Goal: Transaction & Acquisition: Purchase product/service

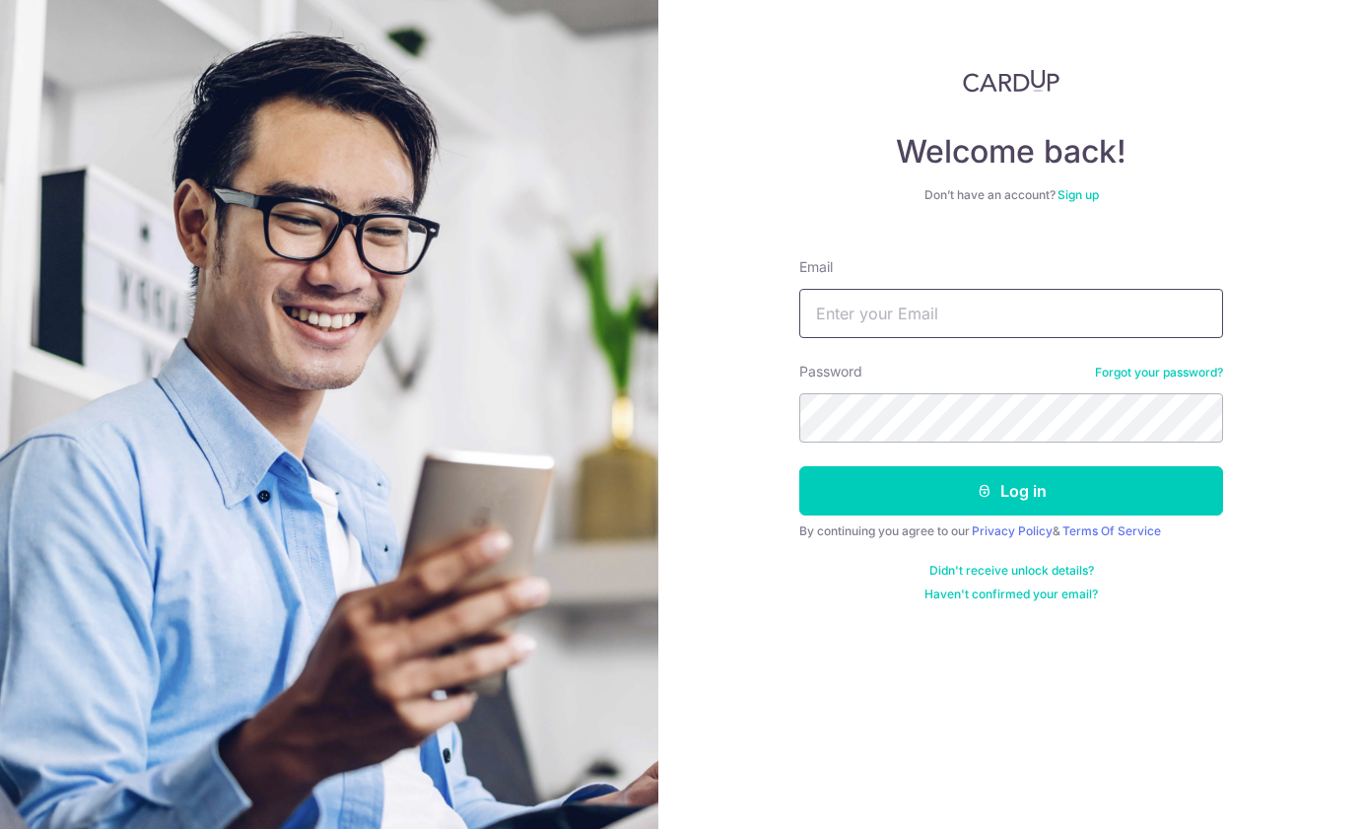
type input "helcroz@me.com"
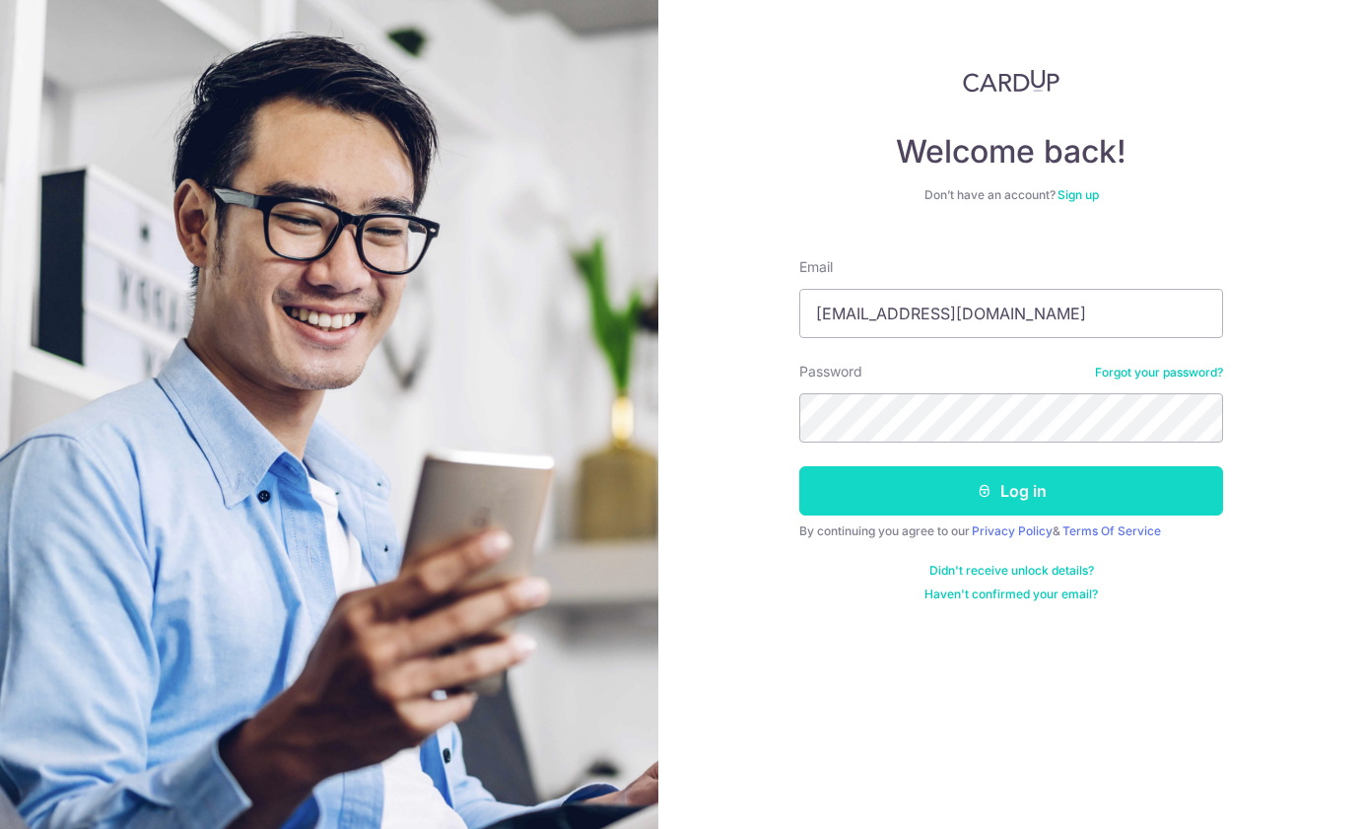
click at [1018, 498] on button "Log in" at bounding box center [1011, 490] width 424 height 49
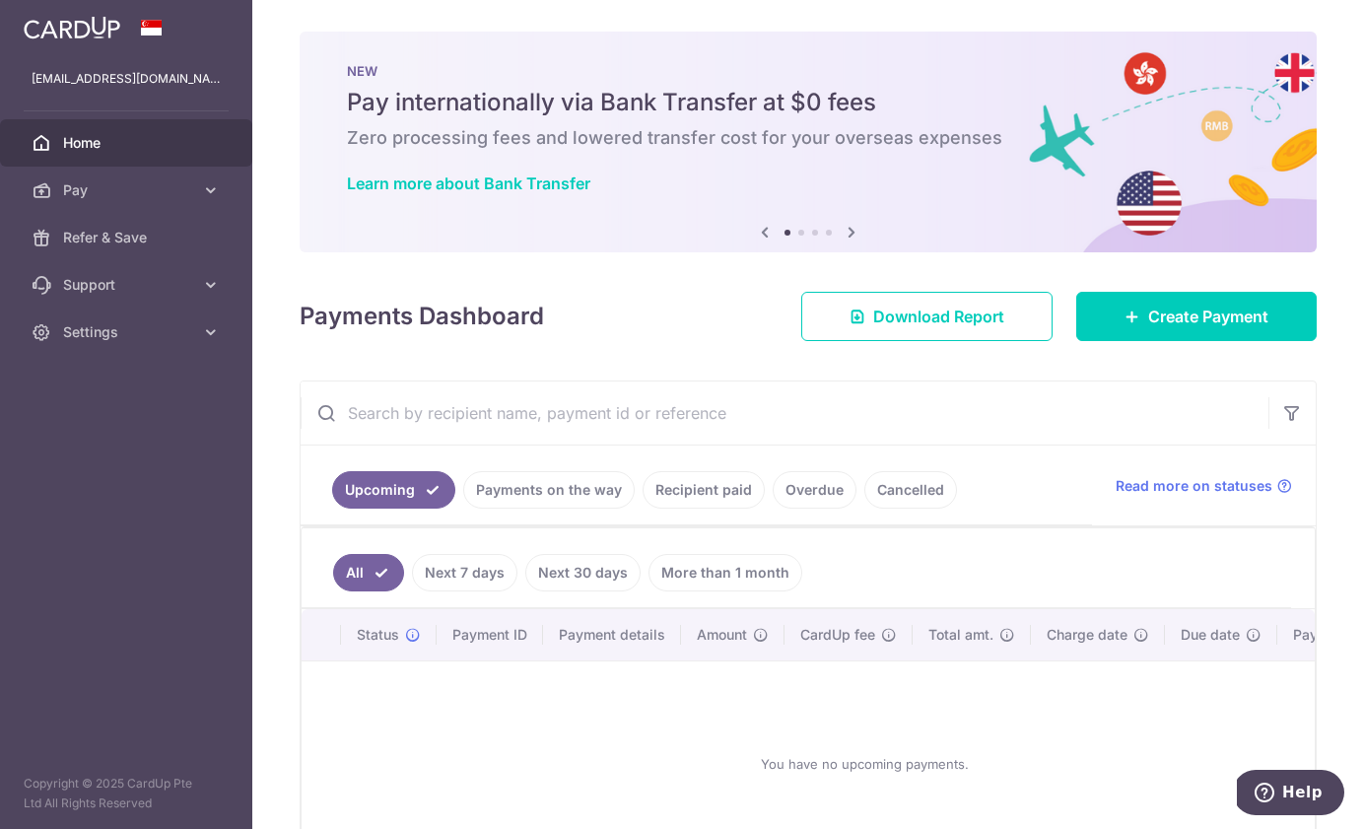
click at [572, 480] on link "Payments on the way" at bounding box center [549, 489] width 172 height 37
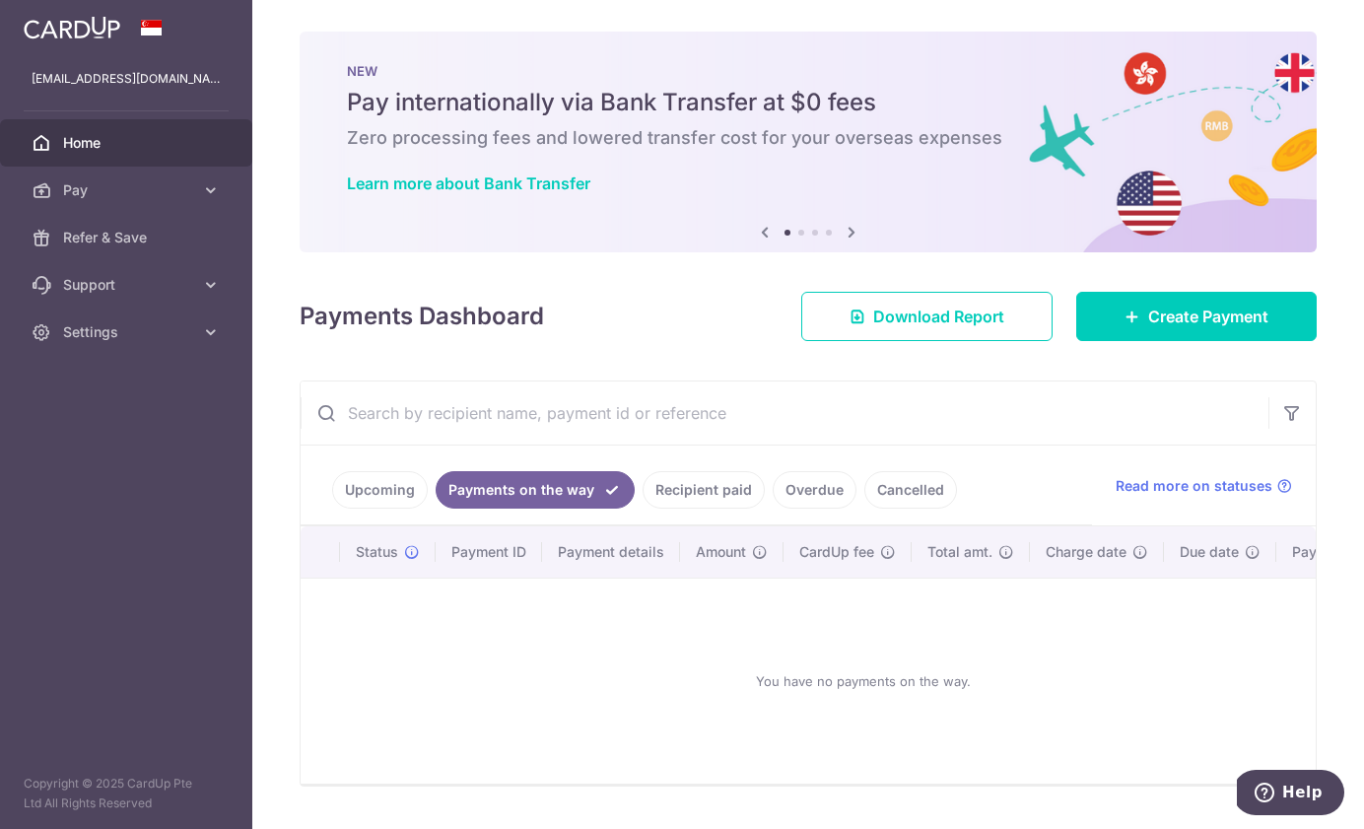
click at [385, 500] on link "Upcoming" at bounding box center [380, 489] width 96 height 37
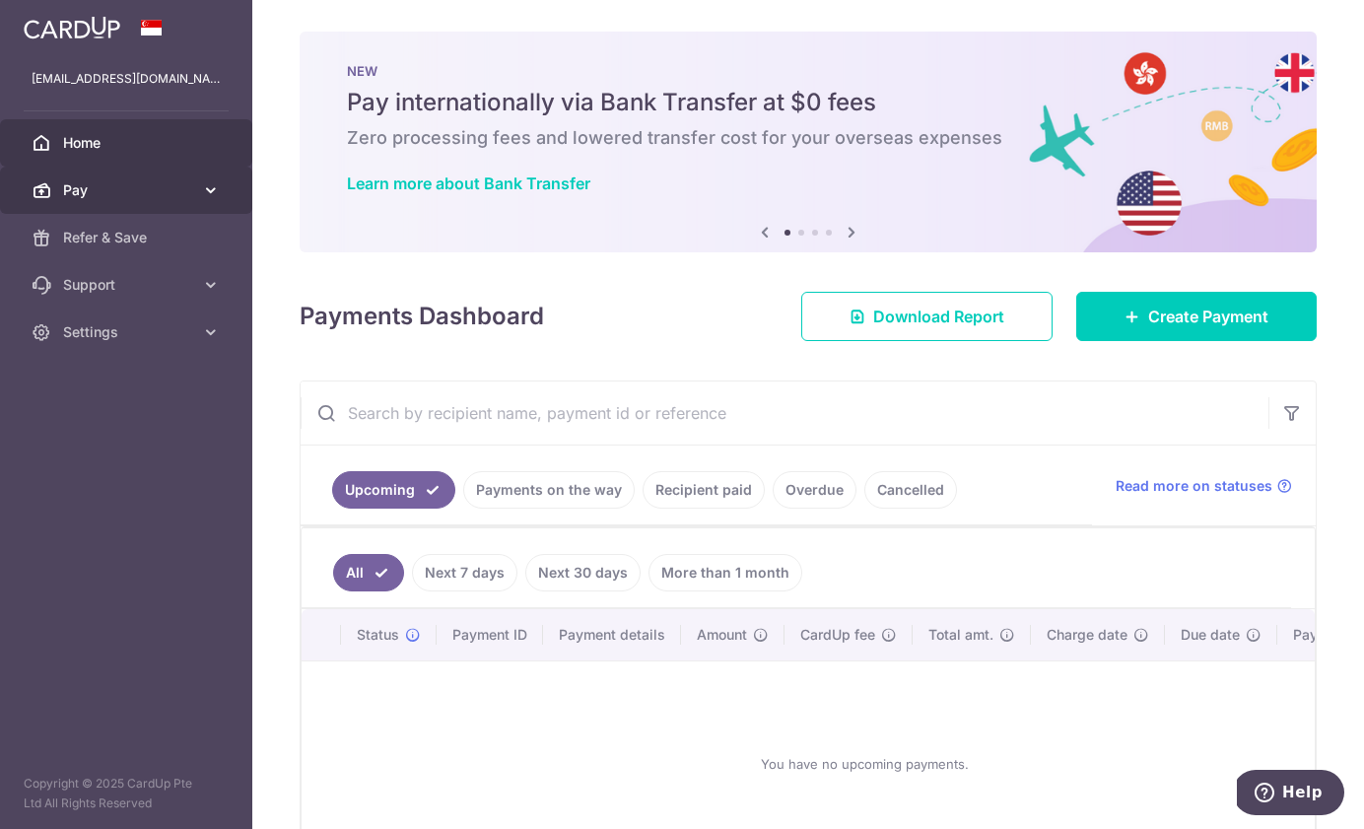
click at [194, 193] on link "Pay" at bounding box center [126, 190] width 252 height 47
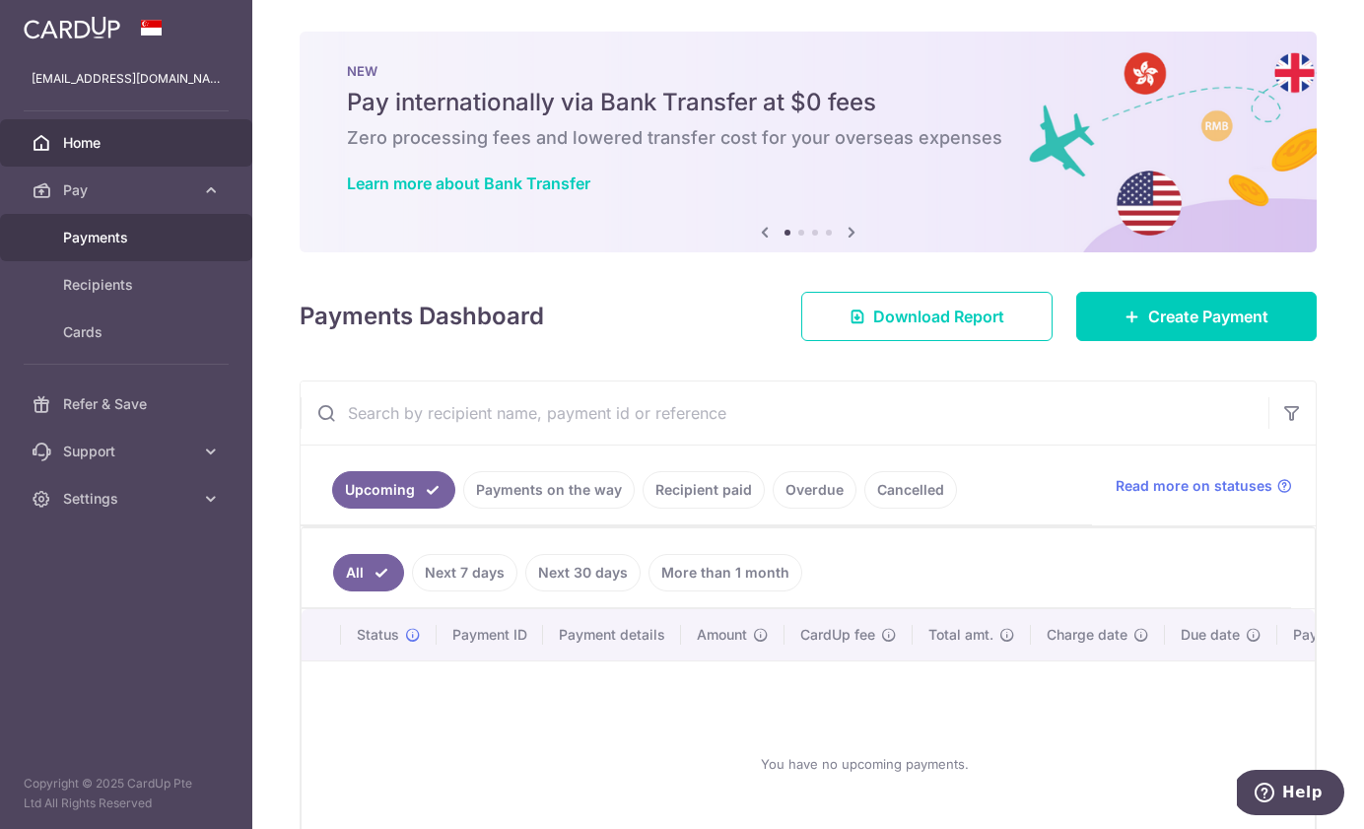
click at [124, 245] on span "Payments" at bounding box center [128, 238] width 130 height 20
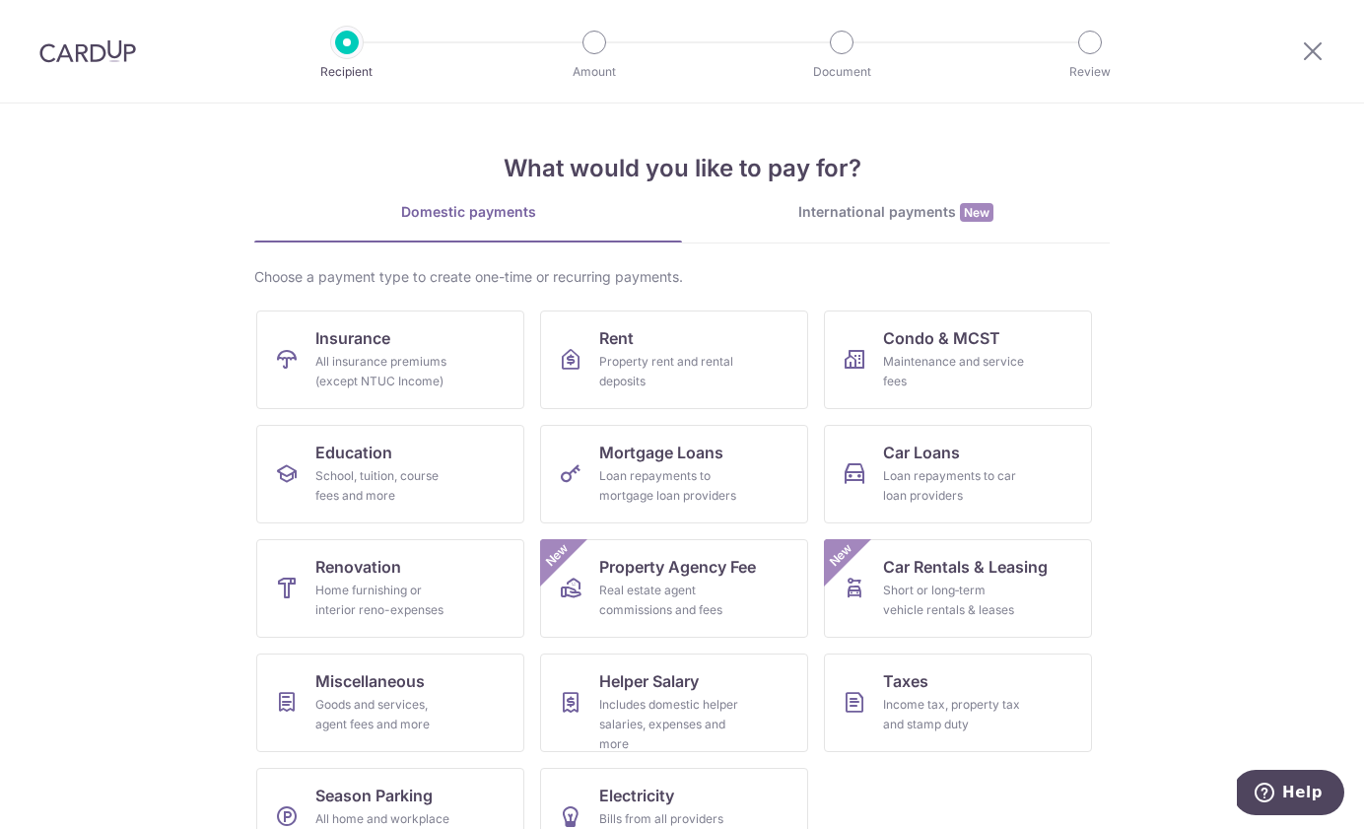
scroll to position [53, 0]
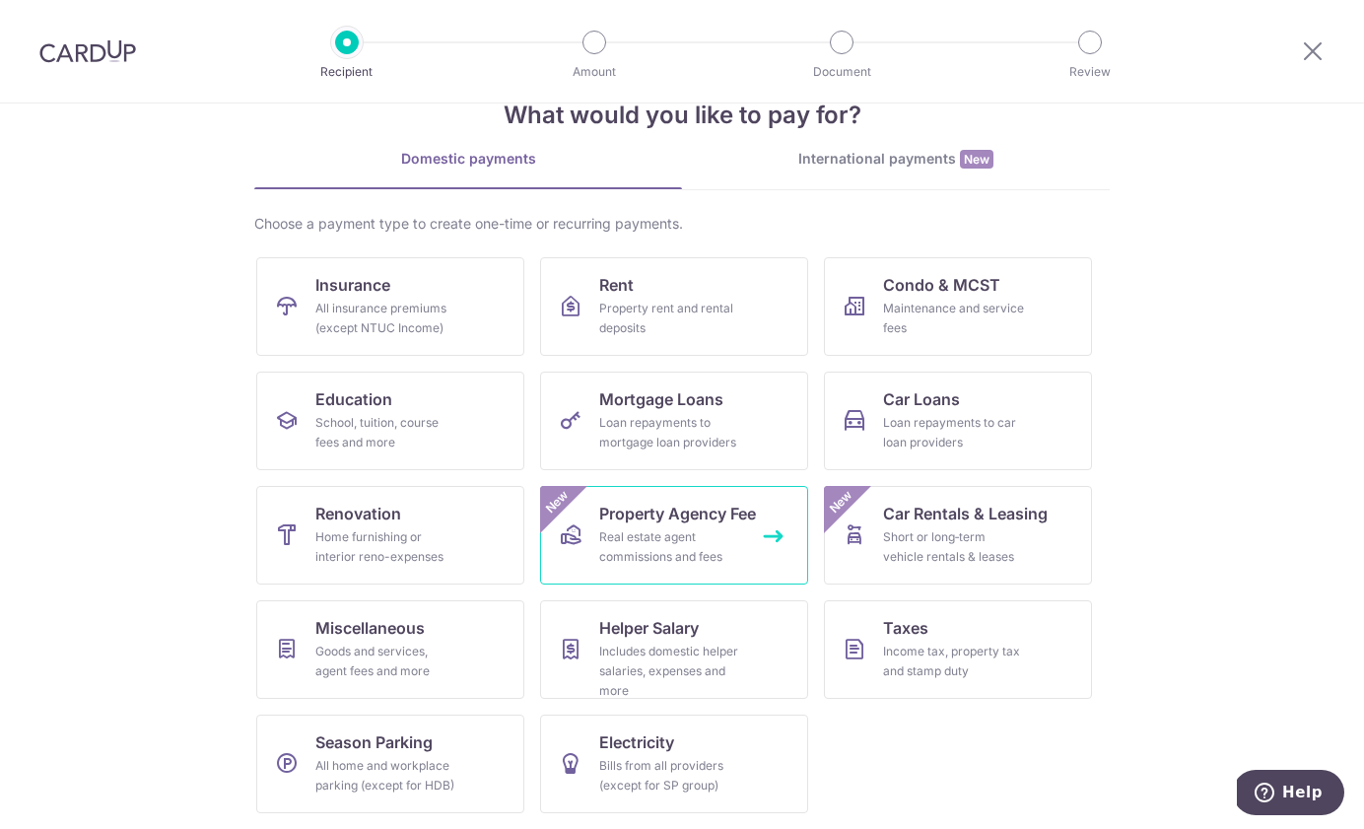
click at [747, 516] on span "Property Agency Fee" at bounding box center [677, 514] width 157 height 24
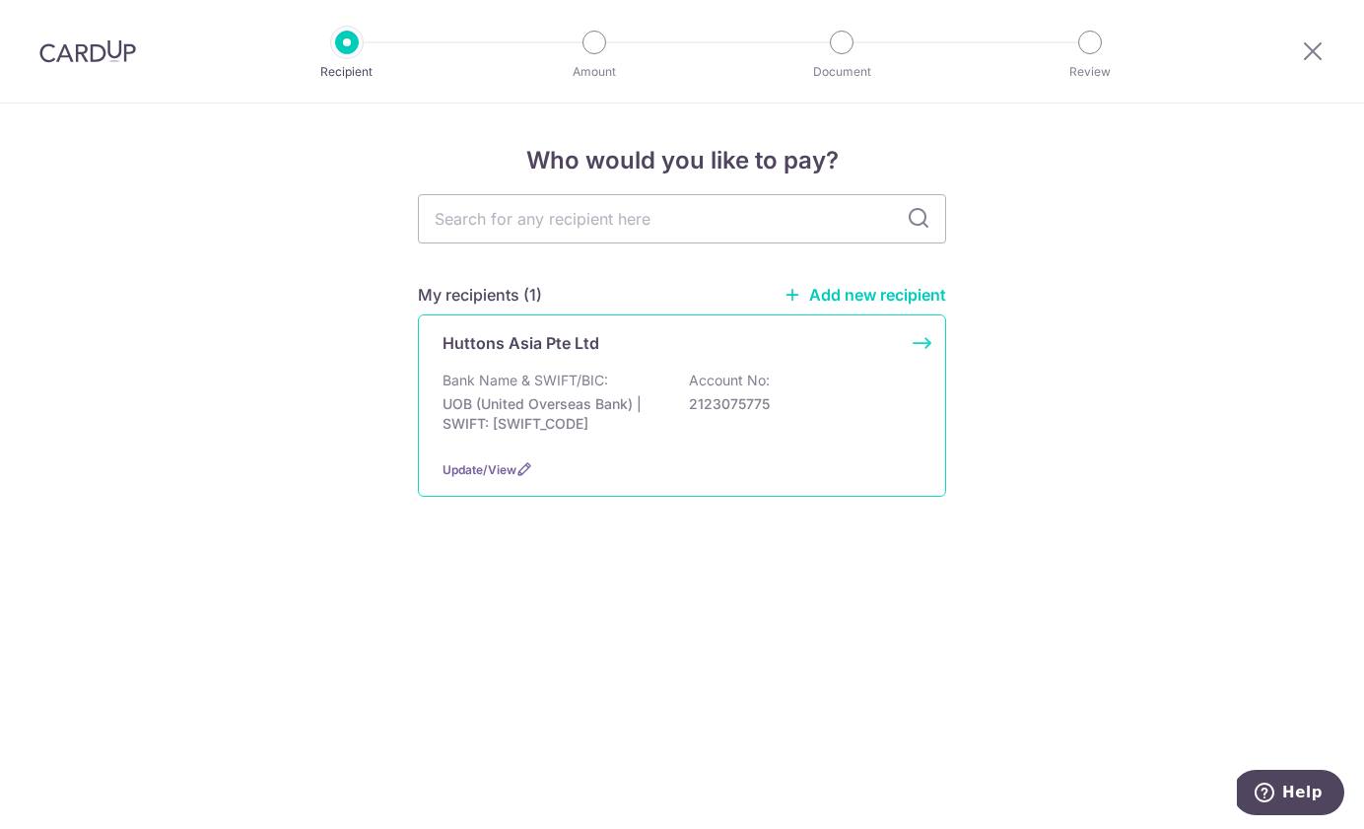
click at [734, 354] on div "Huttons Asia Pte Ltd" at bounding box center [670, 343] width 455 height 24
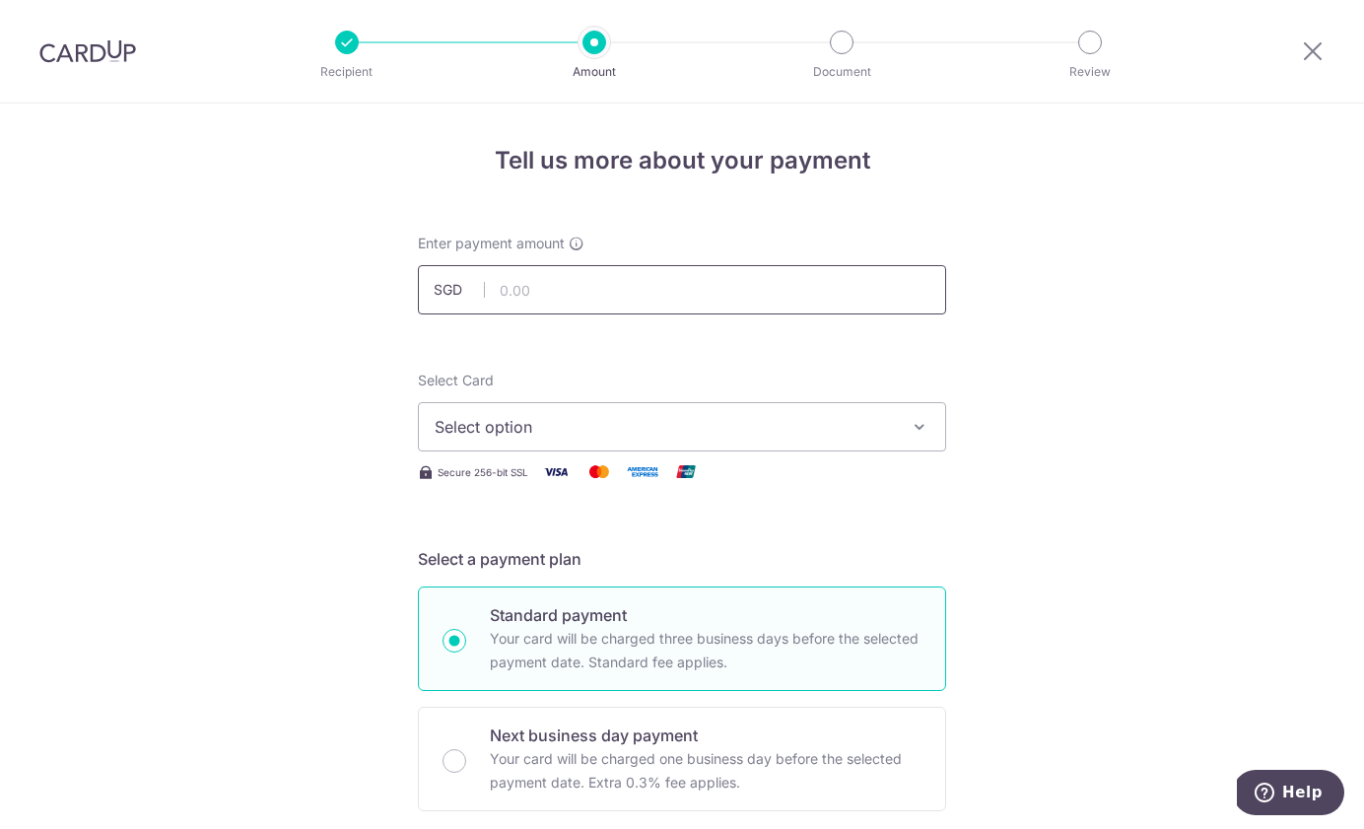
click at [671, 299] on input "text" at bounding box center [682, 289] width 528 height 49
type input "4"
type input "5,232.00"
click at [717, 421] on span "Select option" at bounding box center [664, 427] width 459 height 24
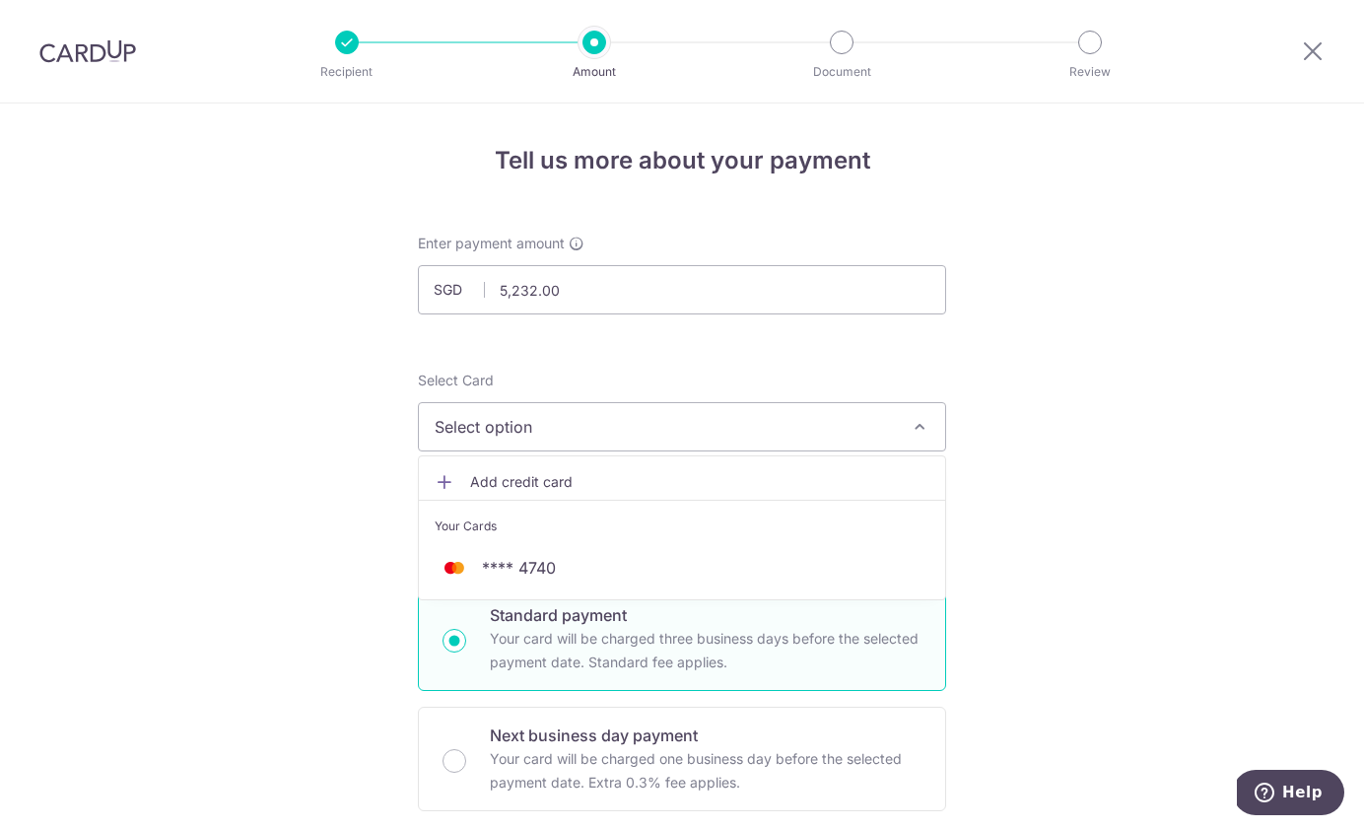
click at [607, 487] on span "Add credit card" at bounding box center [699, 482] width 459 height 20
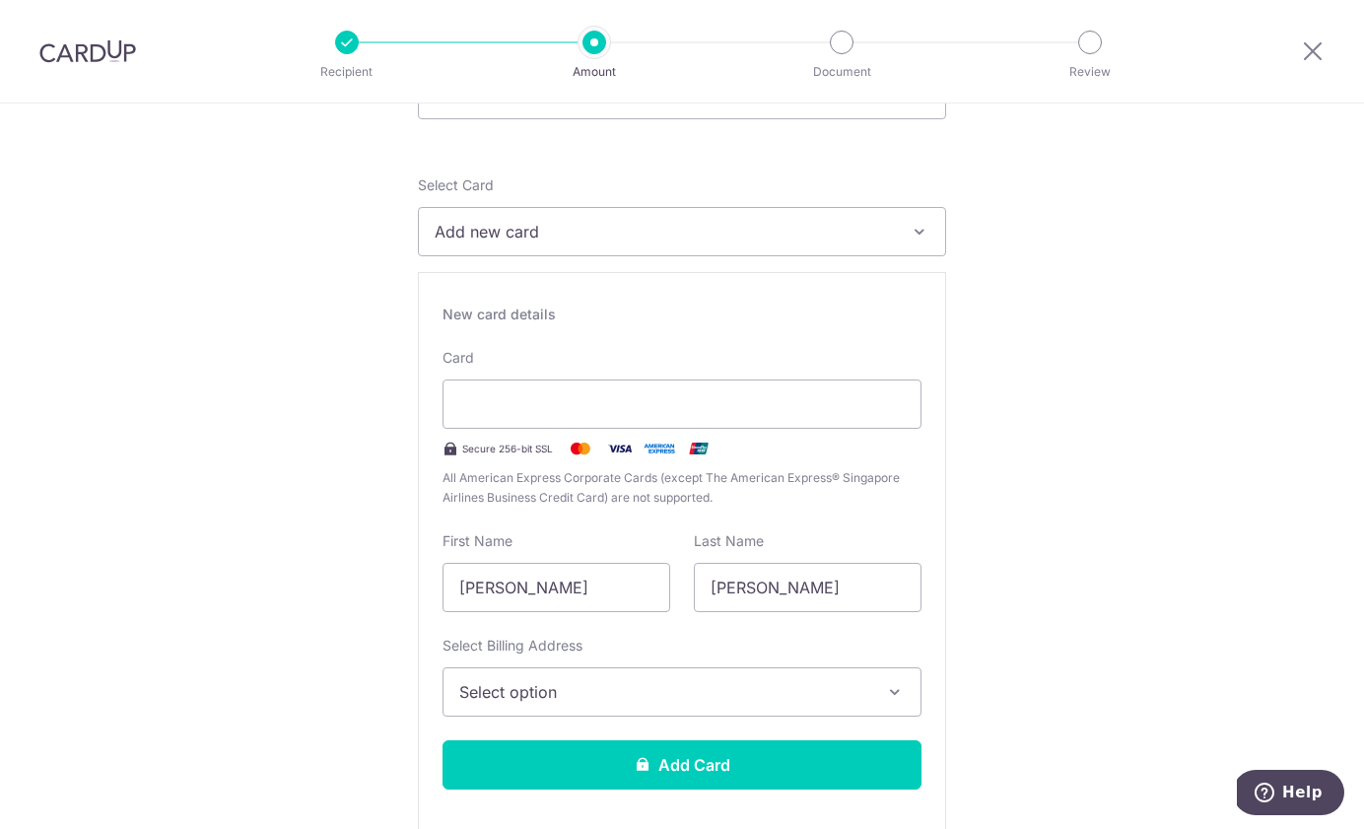
scroll to position [202, 0]
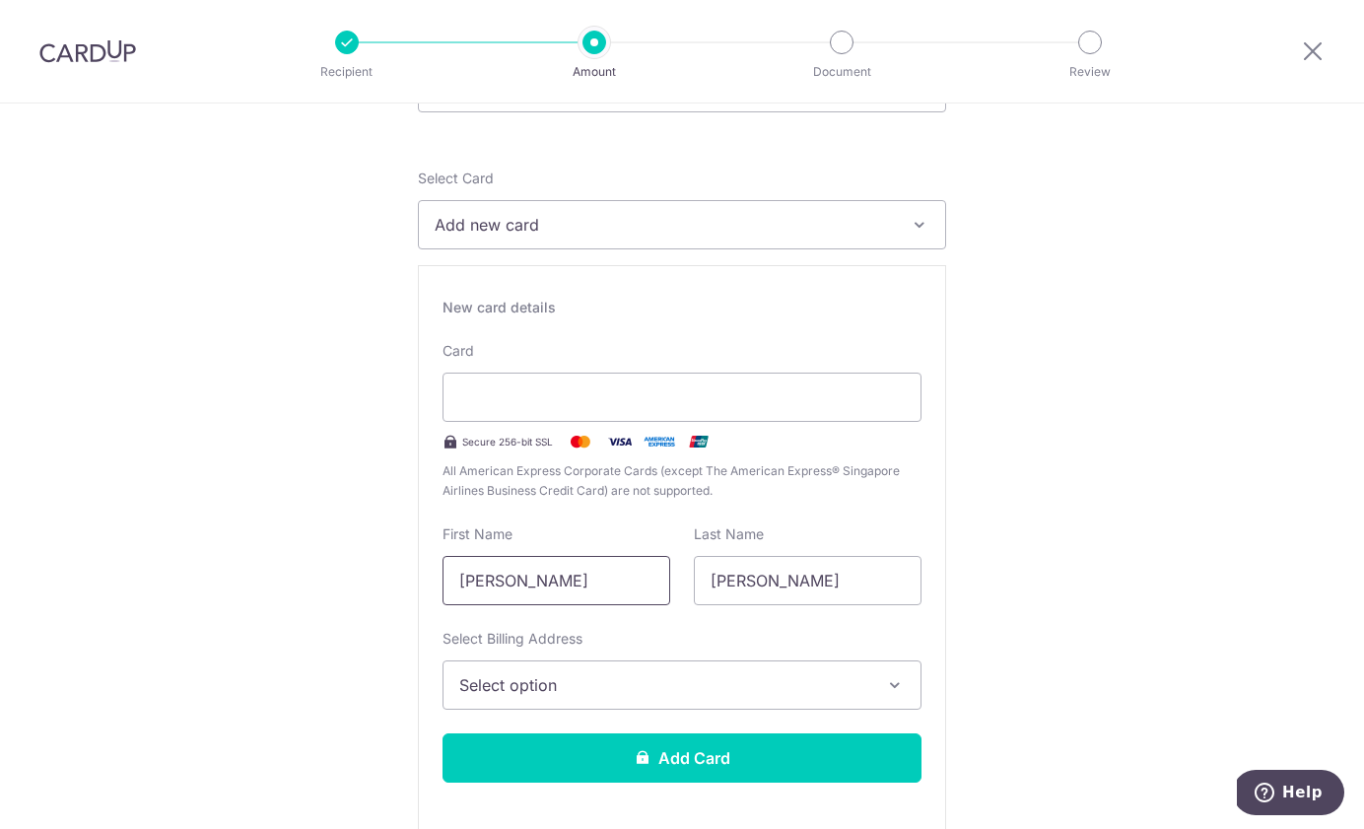
drag, startPoint x: 603, startPoint y: 584, endPoint x: 415, endPoint y: 586, distance: 188.3
type input "Arron Gregory"
type input "Jardine"
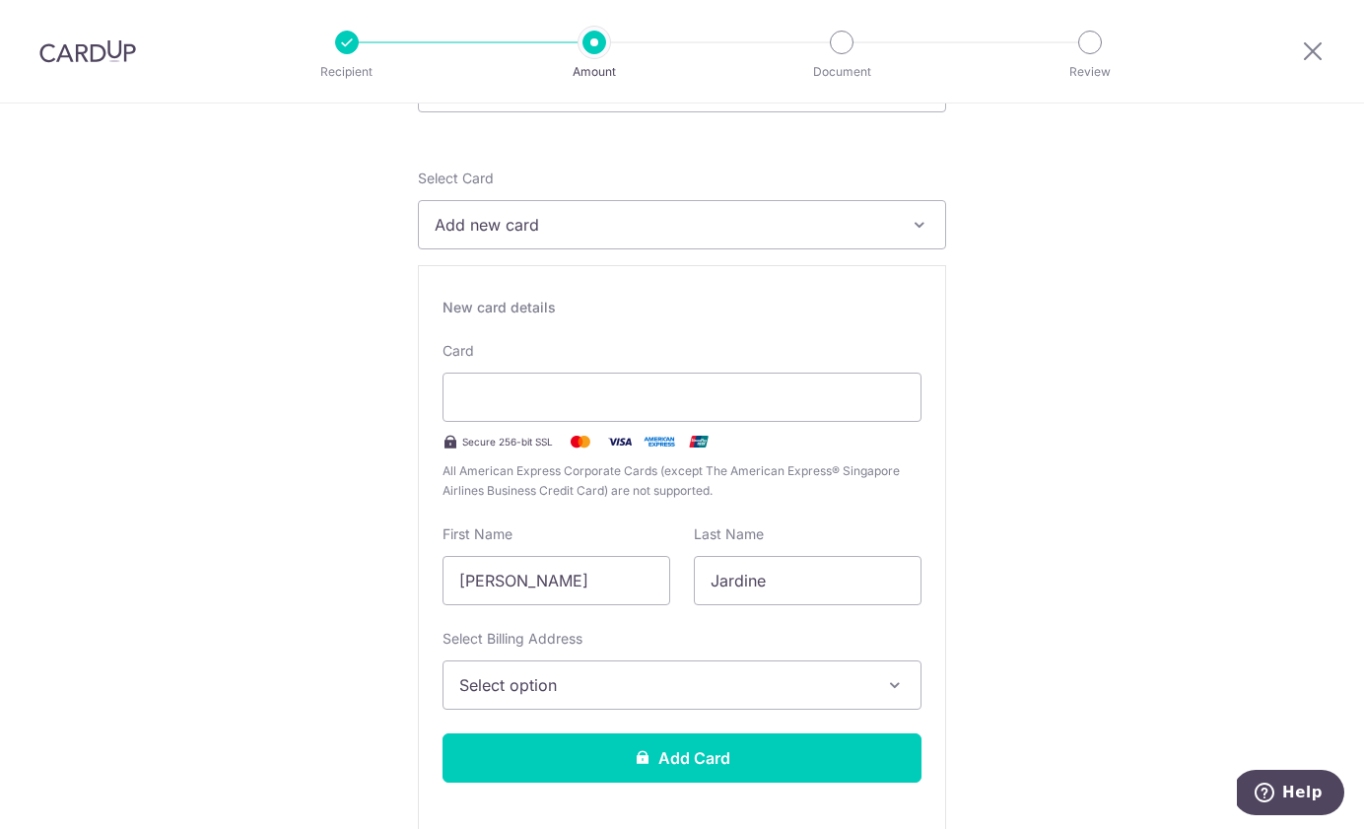
click at [607, 686] on span "Select option" at bounding box center [664, 685] width 410 height 24
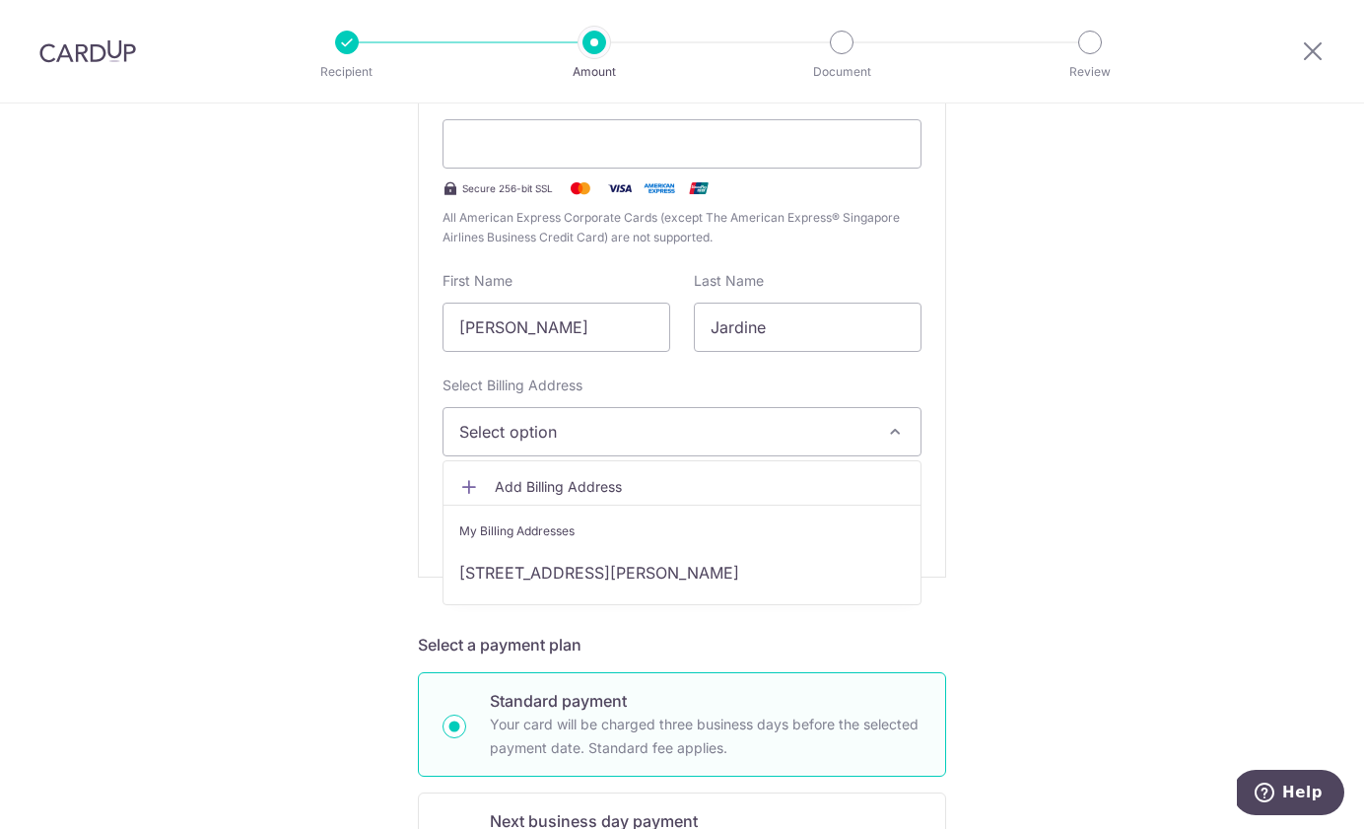
scroll to position [464, 0]
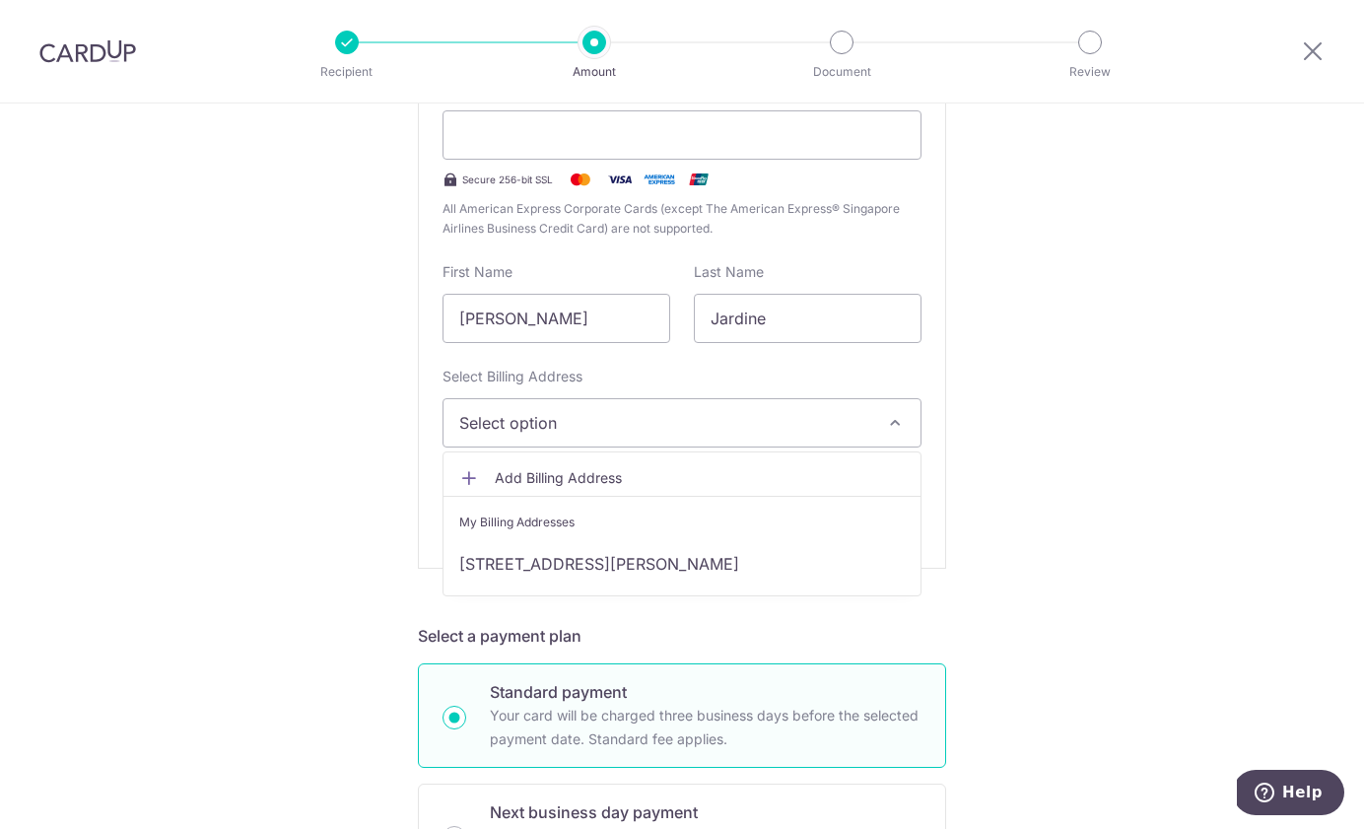
click at [598, 481] on span "Add Billing Address" at bounding box center [700, 478] width 410 height 20
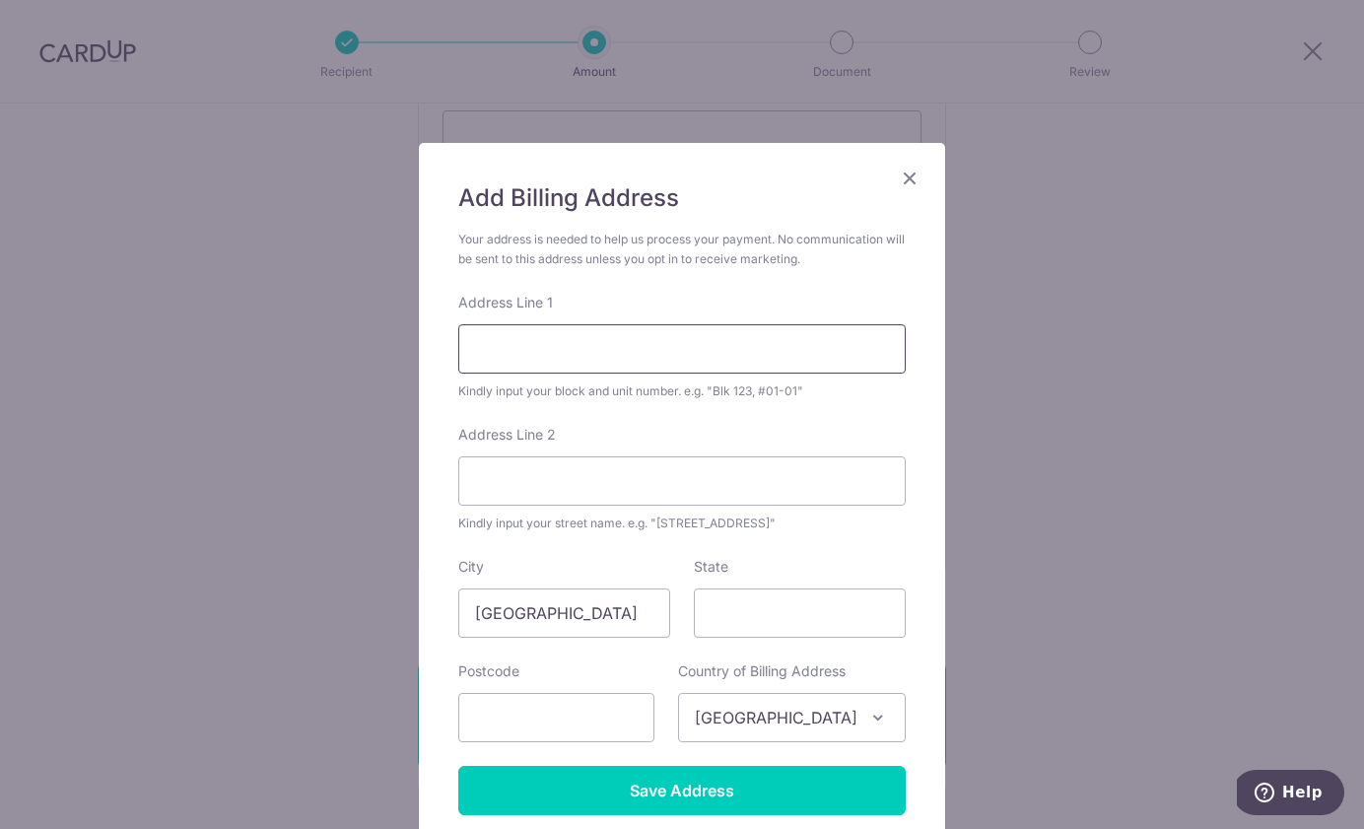
click at [667, 361] on input "Address Line 1" at bounding box center [682, 348] width 448 height 49
type input "52 Havelock Road"
click at [512, 479] on input "Address Line 2" at bounding box center [682, 480] width 448 height 49
type input "#02-106"
type input "161052"
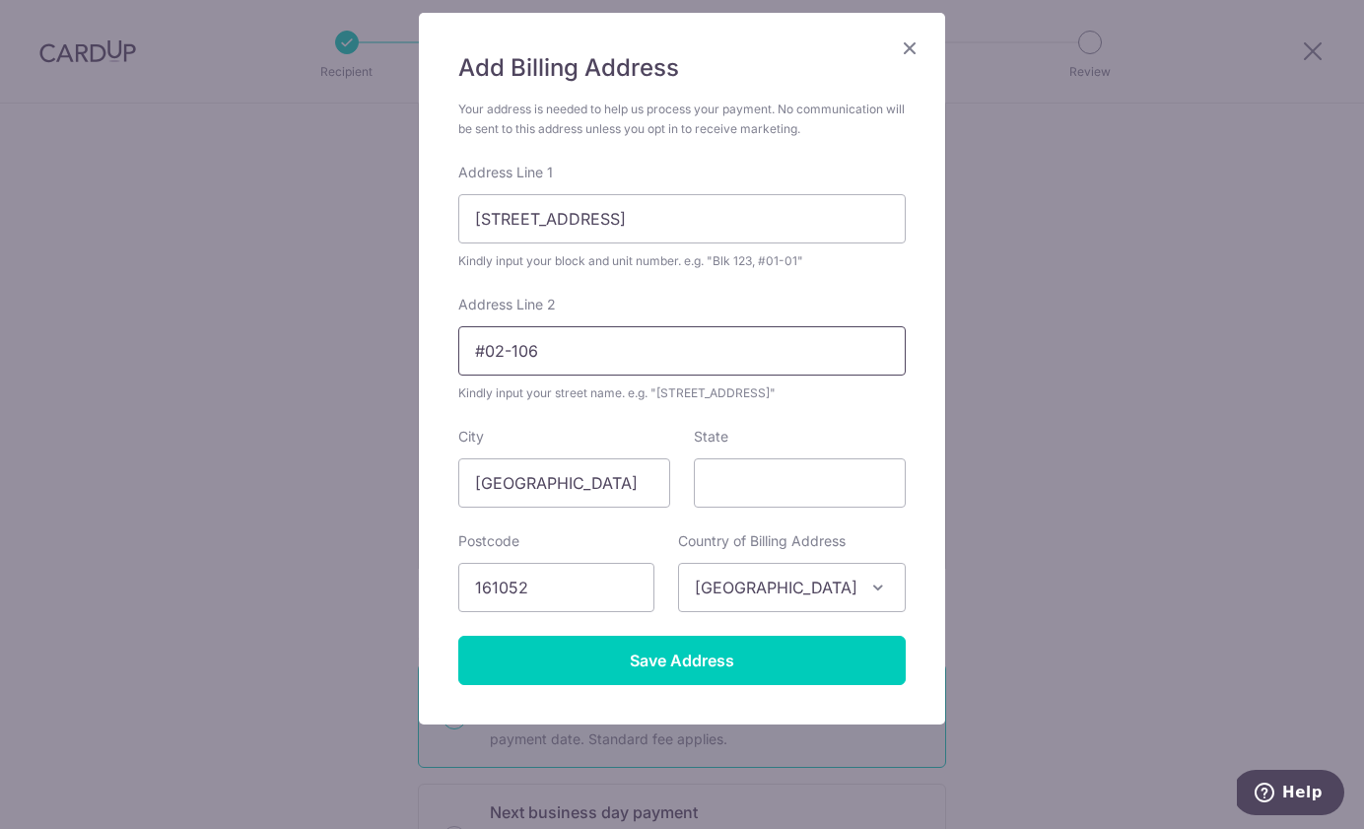
scroll to position [131, 0]
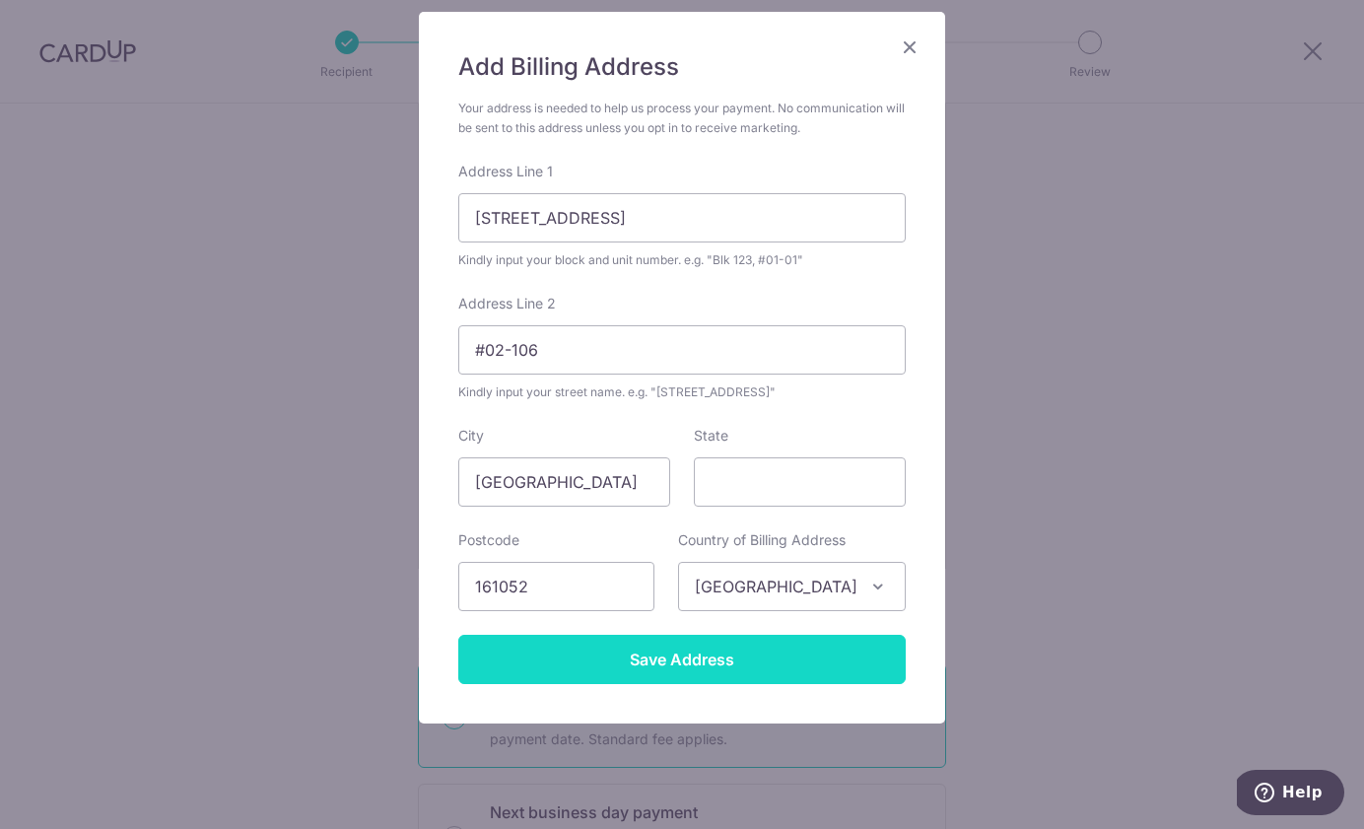
click at [712, 670] on input "Save Address" at bounding box center [682, 659] width 448 height 49
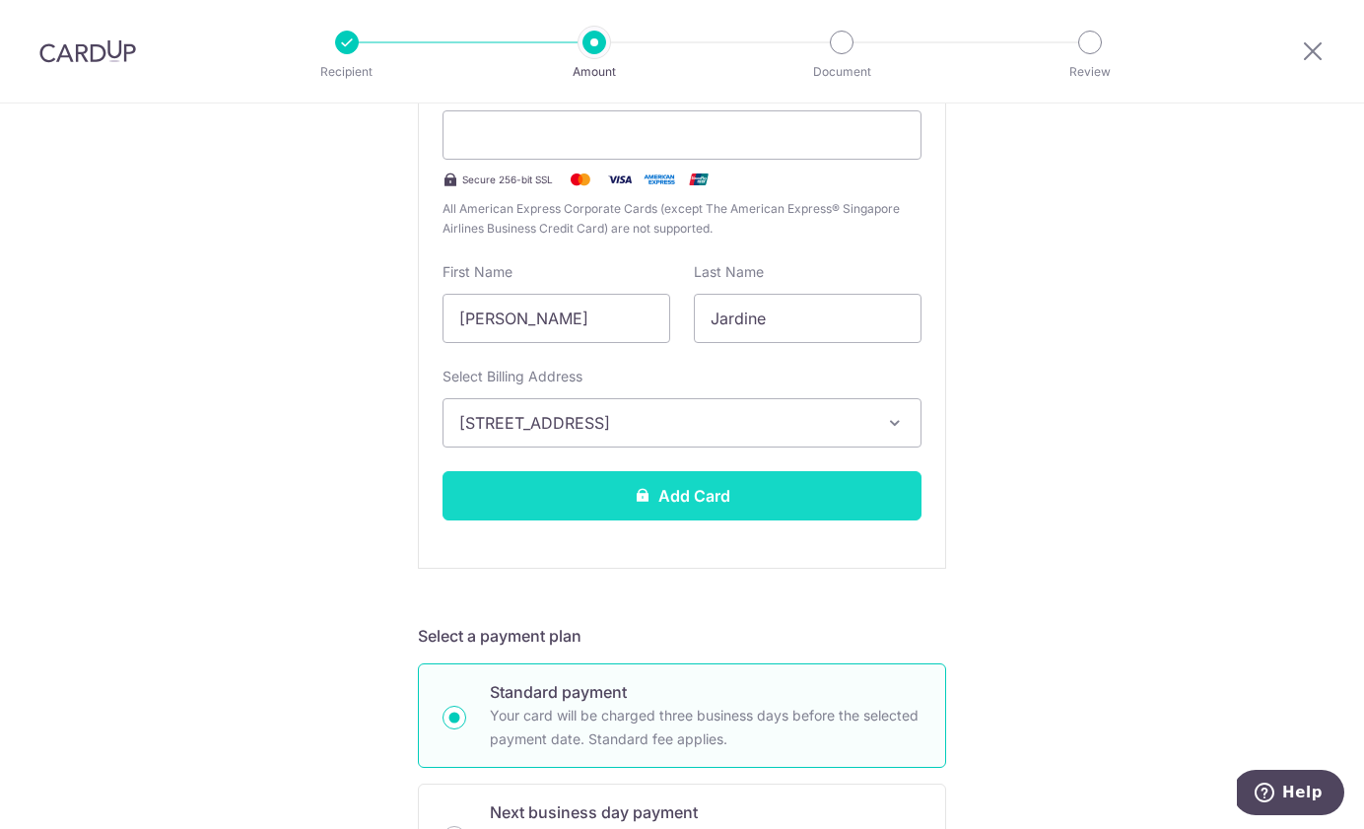
click at [784, 506] on button "Add Card" at bounding box center [682, 495] width 479 height 49
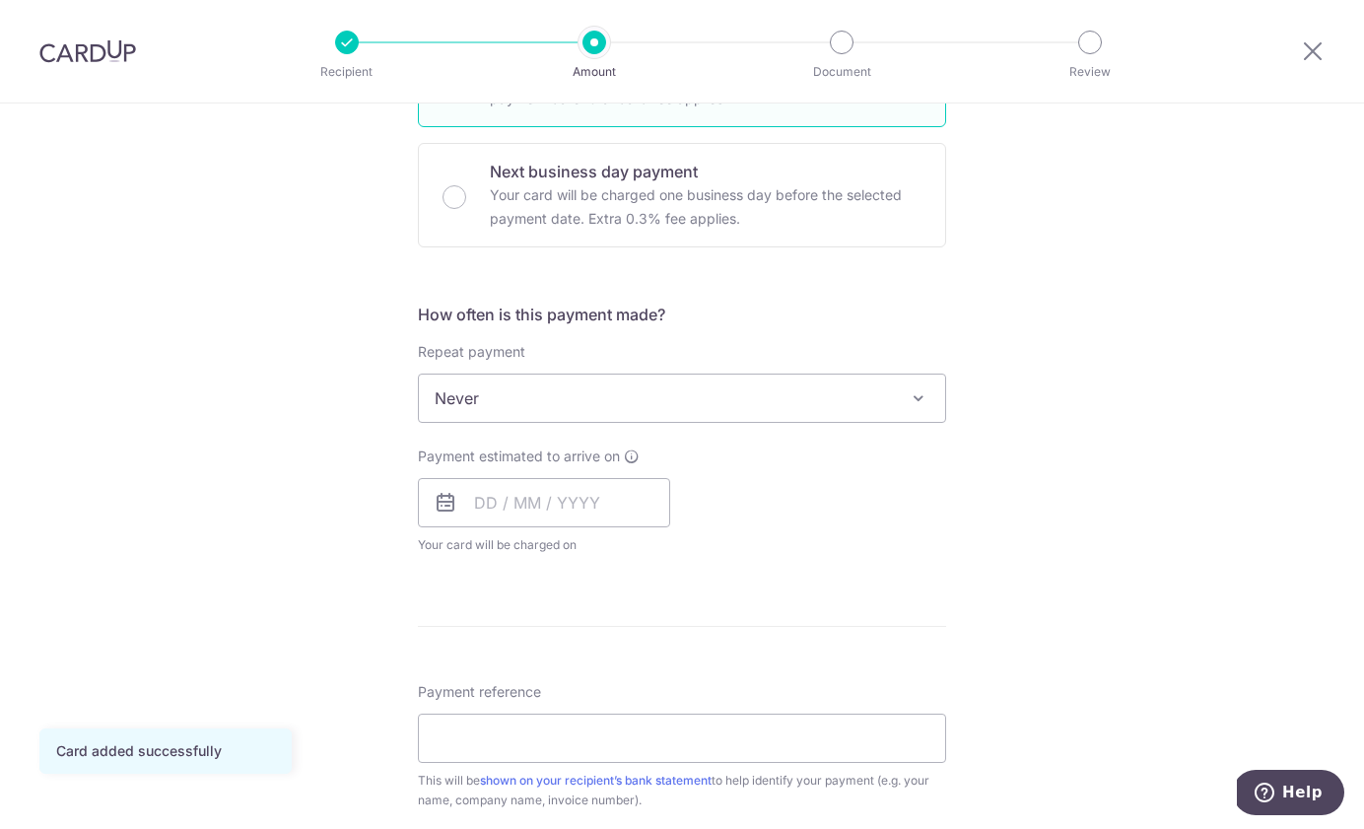
scroll to position [636, 0]
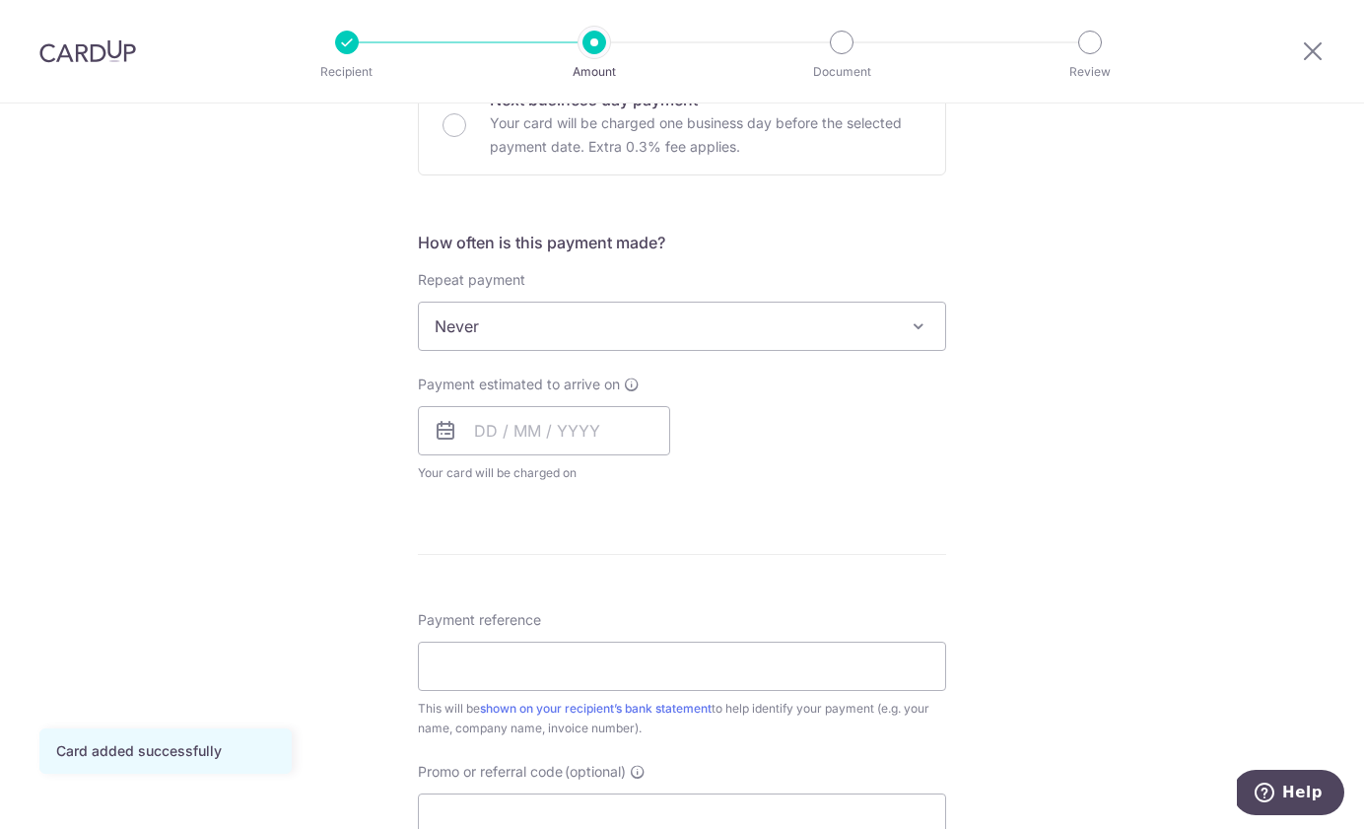
click at [921, 331] on span at bounding box center [919, 326] width 24 height 24
click at [1008, 289] on div "Tell us more about your payment Enter payment amount SGD 5,232.00 5232.00 Card …" at bounding box center [682, 359] width 1364 height 1783
click at [505, 436] on input "text" at bounding box center [544, 430] width 252 height 49
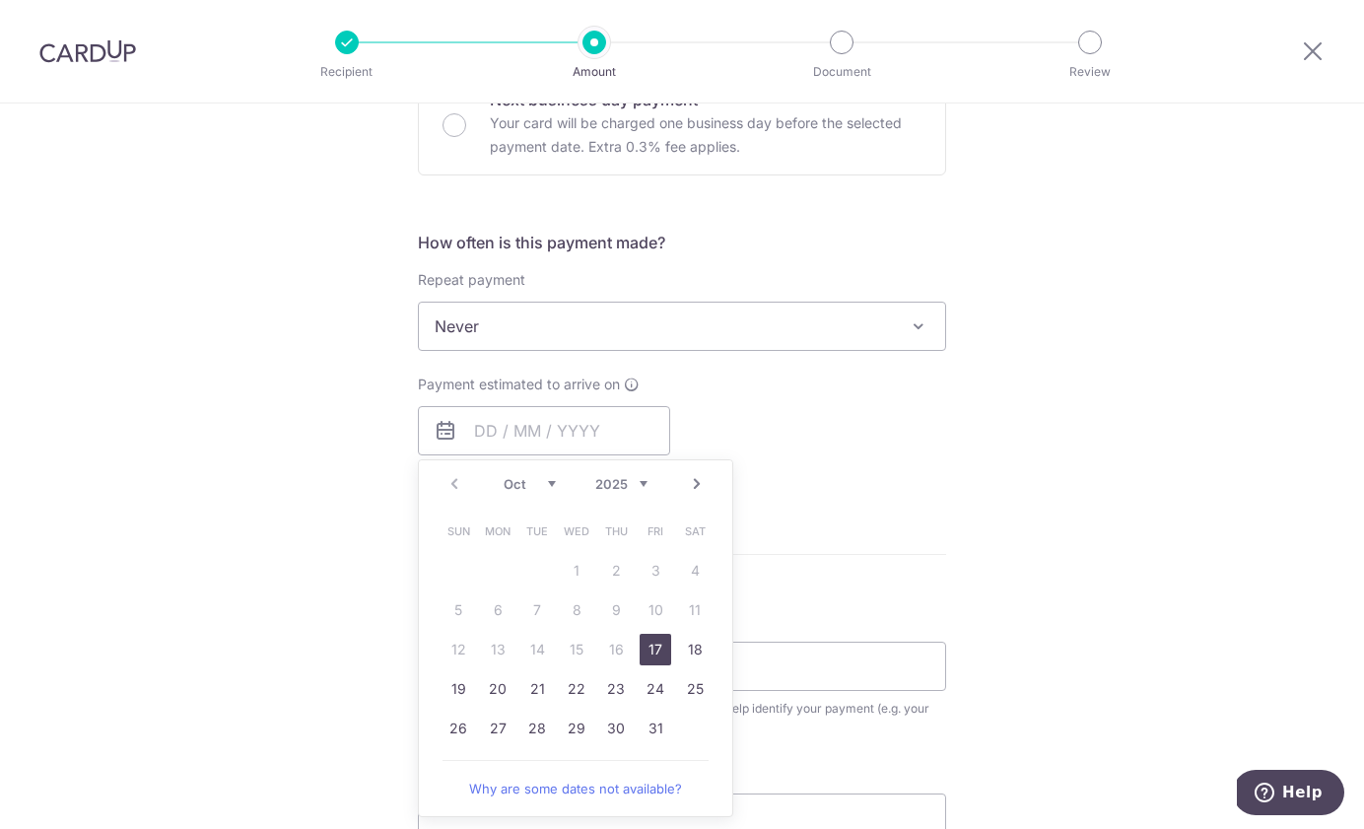
click at [693, 378] on div "Payment estimated to arrive on Prev Next Oct Nov [DATE] 2026 2027 2028 2029 203…" at bounding box center [682, 429] width 552 height 108
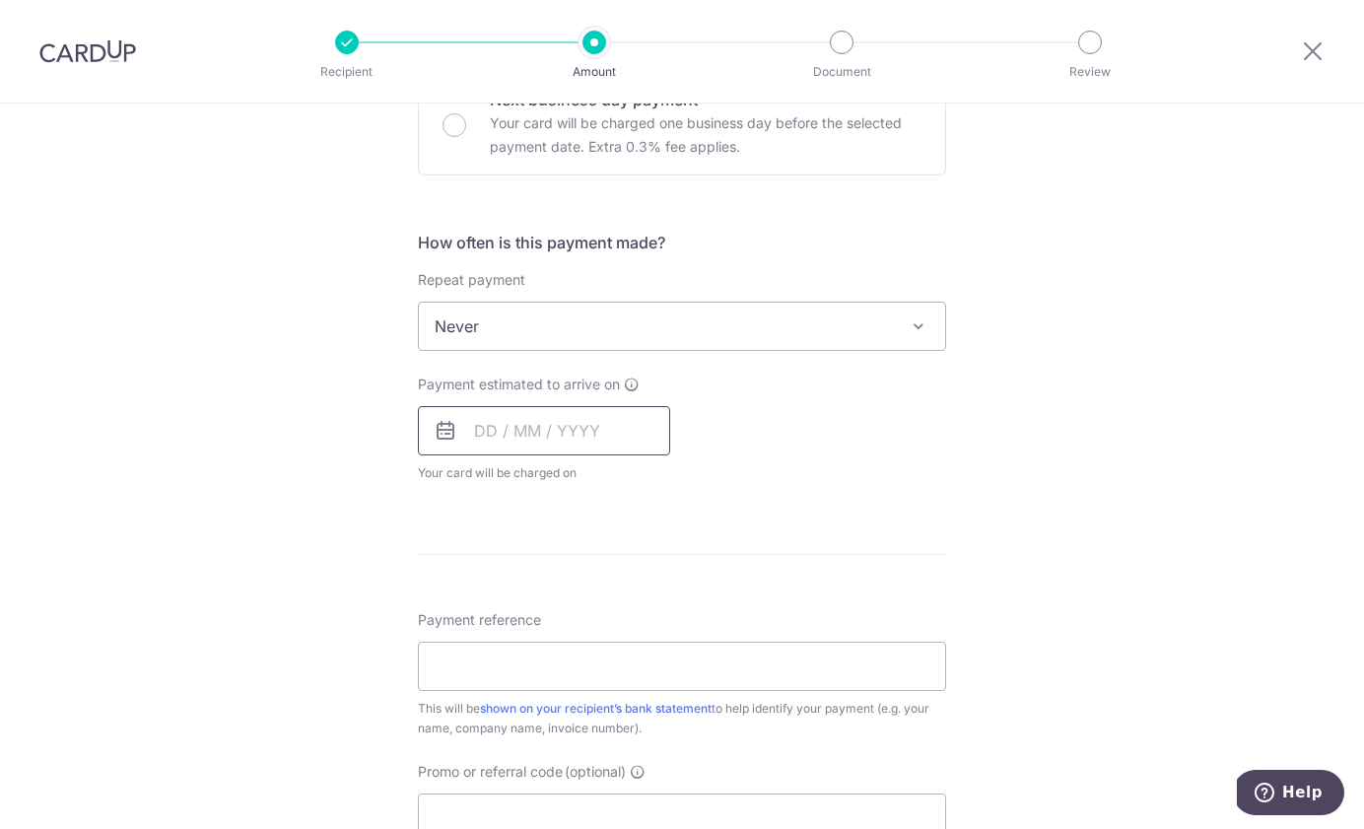
click at [550, 427] on input "text" at bounding box center [544, 430] width 252 height 49
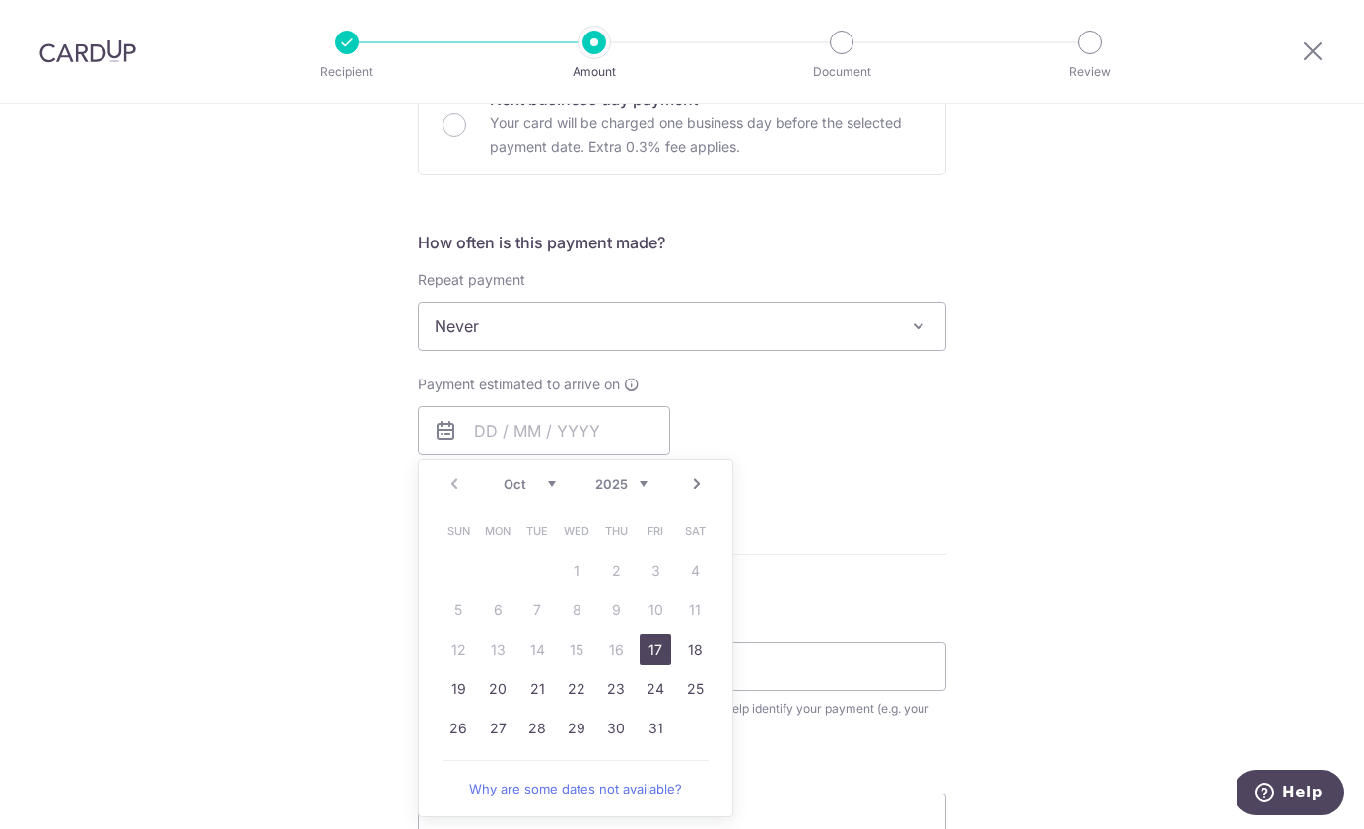
click at [658, 648] on link "17" at bounding box center [656, 650] width 32 height 32
type input "[DATE]"
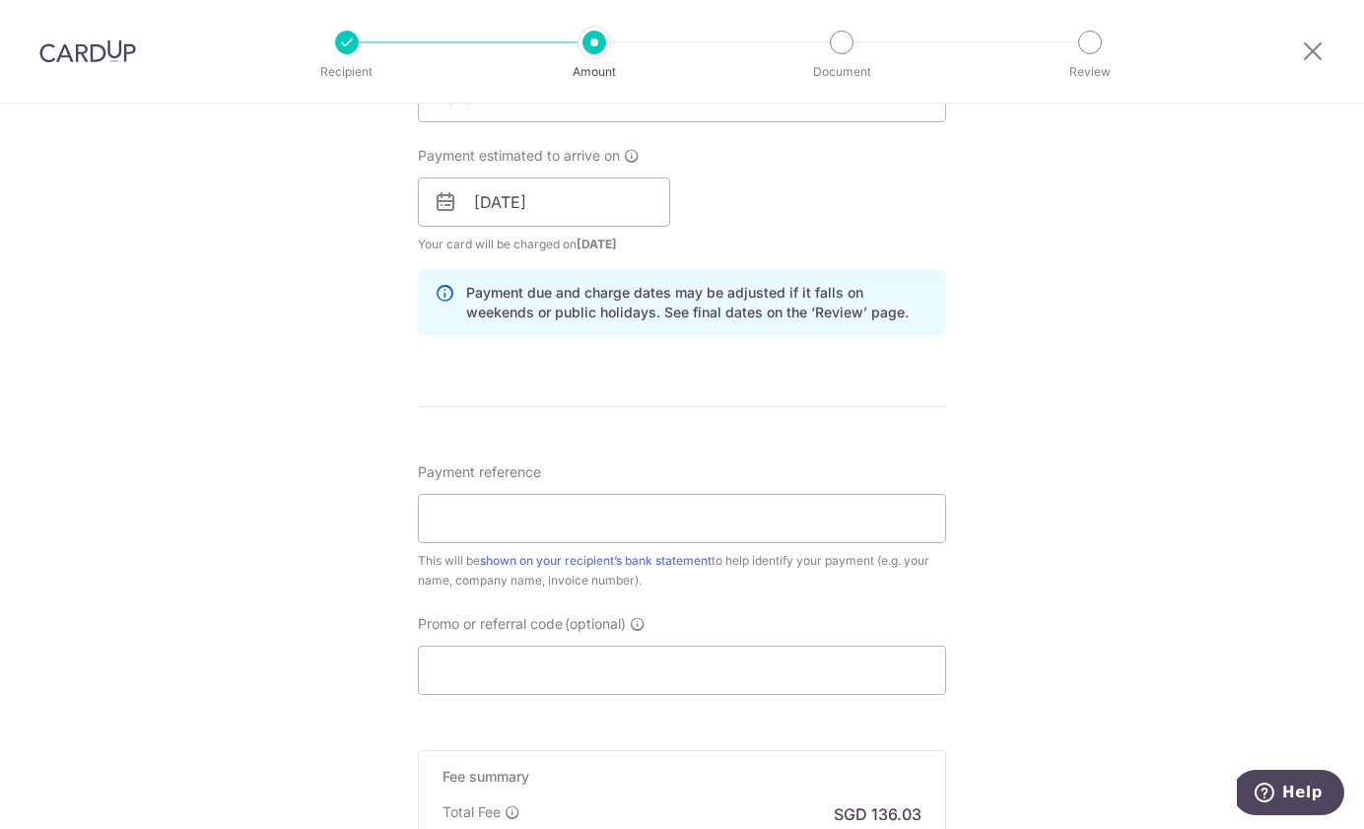
scroll to position [867, 0]
click at [734, 522] on input "Payment reference" at bounding box center [682, 516] width 528 height 49
paste input "HAAR20250900910R"
type input "HAAR20250900910R"
click at [531, 679] on input "Promo or referral code (optional)" at bounding box center [682, 668] width 528 height 49
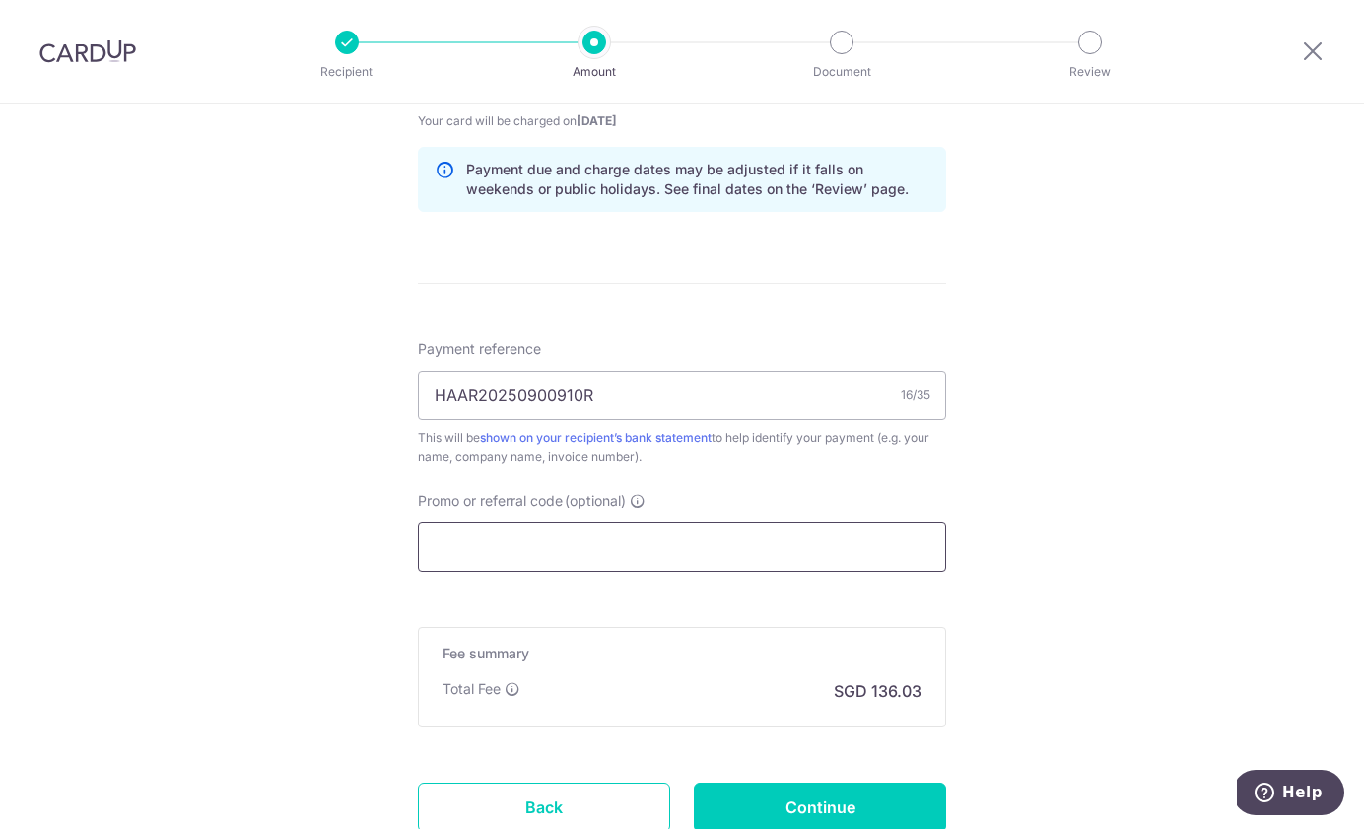
scroll to position [1139, 0]
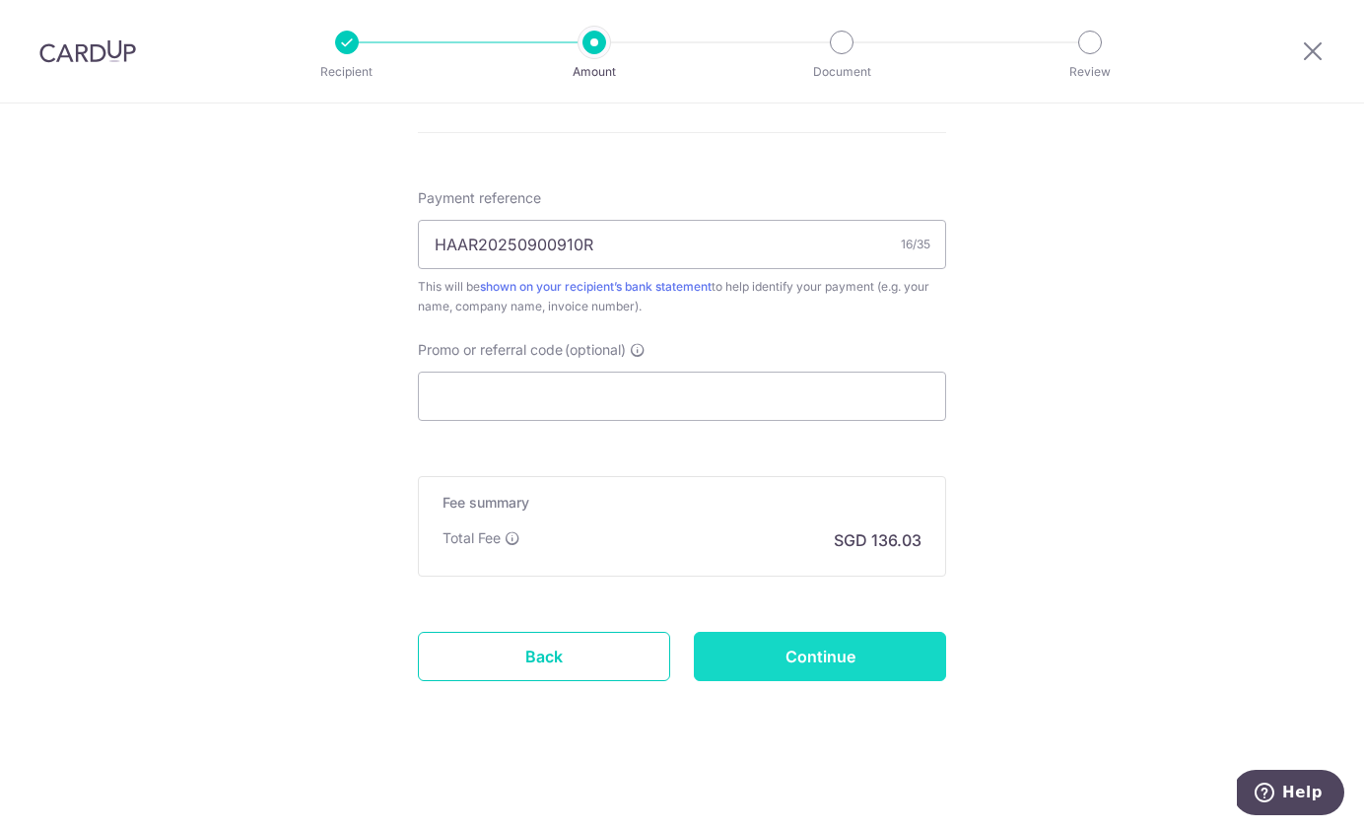
click at [816, 660] on input "Continue" at bounding box center [820, 656] width 252 height 49
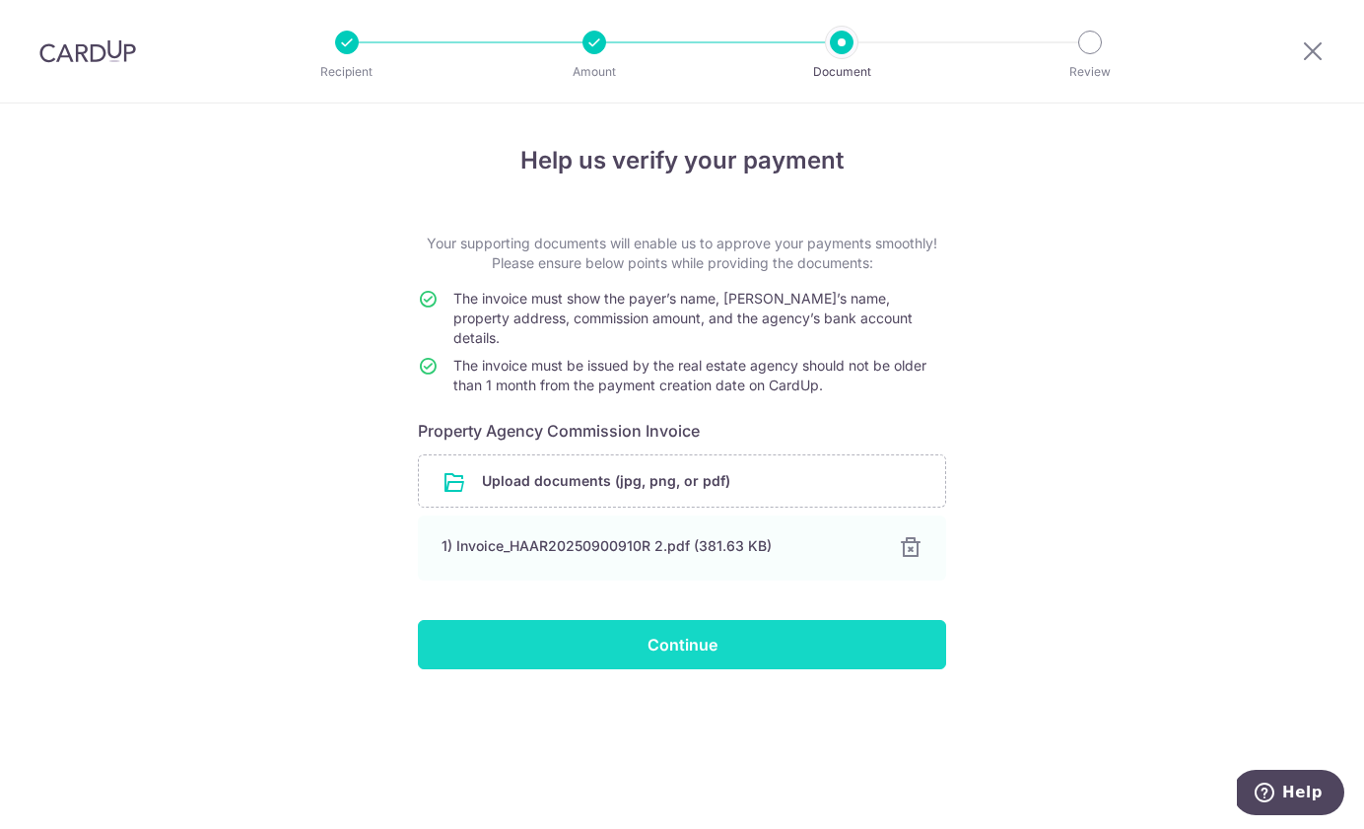
click at [767, 622] on input "Continue" at bounding box center [682, 644] width 528 height 49
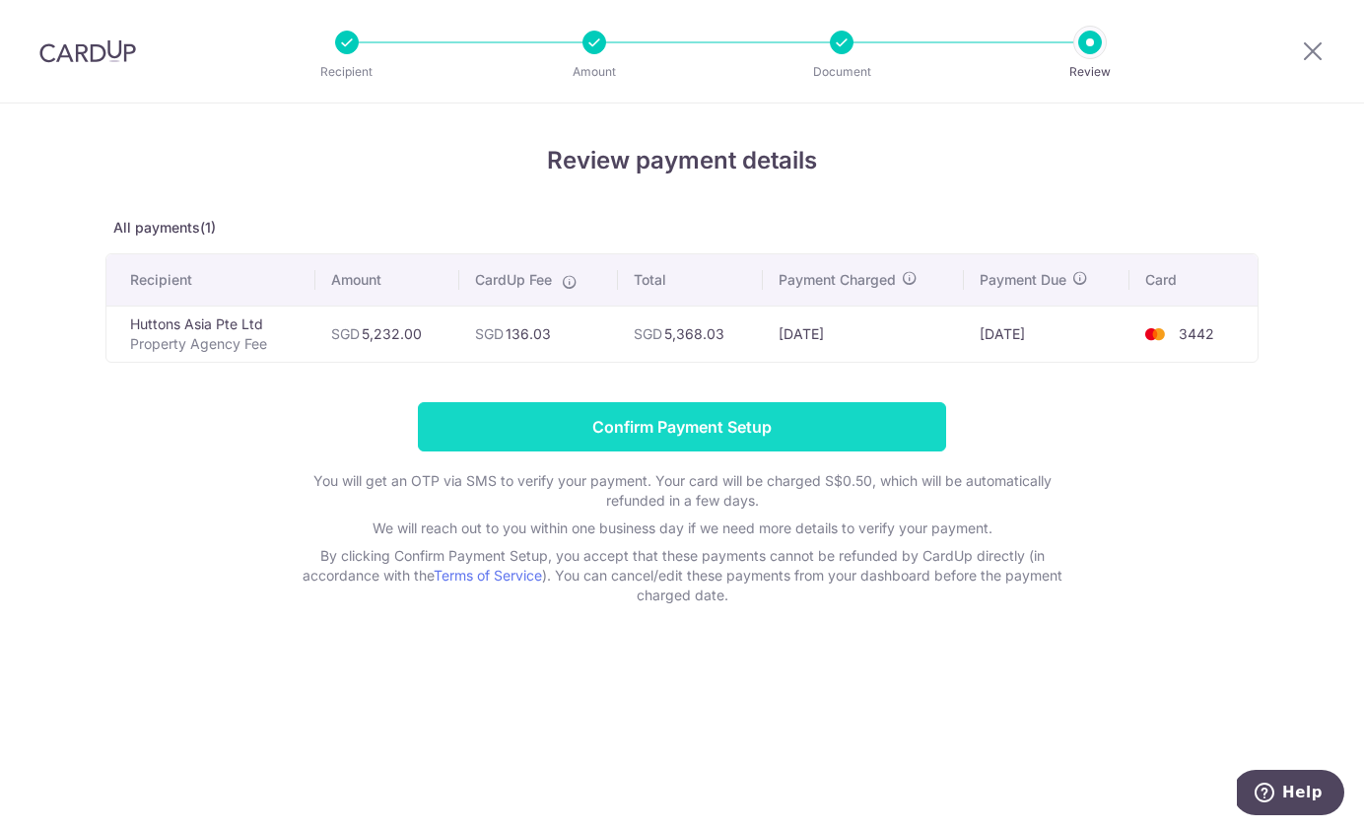
click at [786, 427] on input "Confirm Payment Setup" at bounding box center [682, 426] width 528 height 49
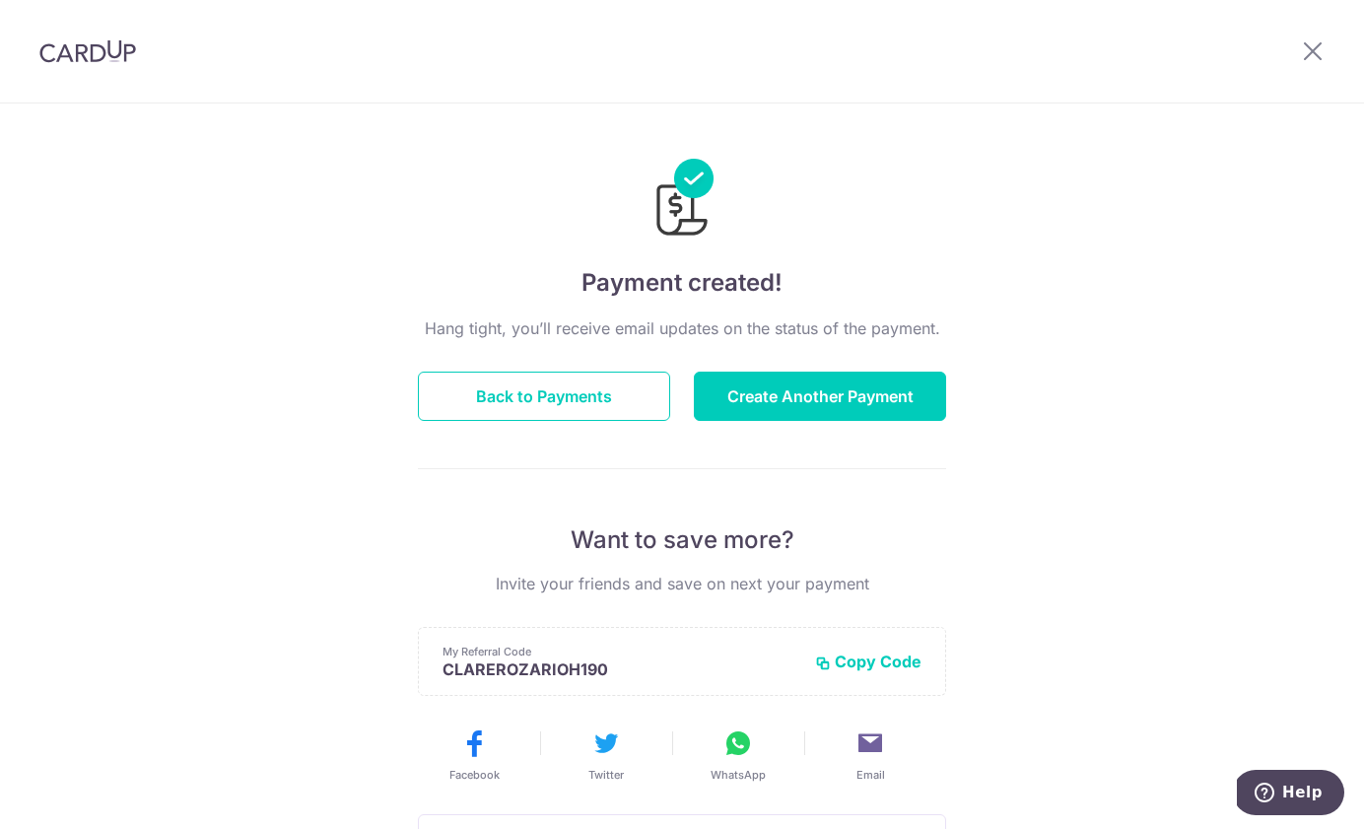
click at [863, 662] on button "Copy Code" at bounding box center [868, 662] width 106 height 20
click at [599, 399] on button "Back to Payments" at bounding box center [544, 396] width 252 height 49
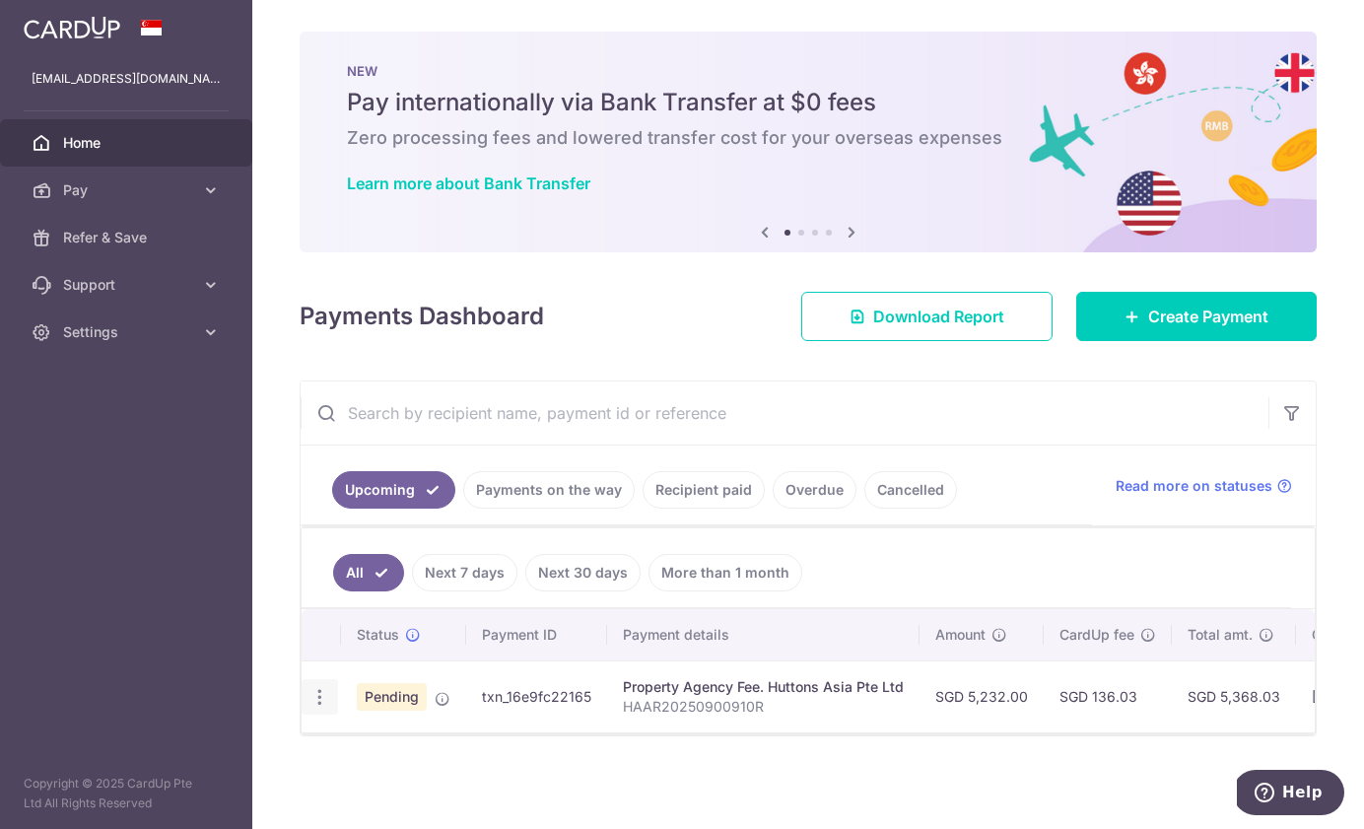
click at [322, 695] on icon "button" at bounding box center [320, 697] width 21 height 21
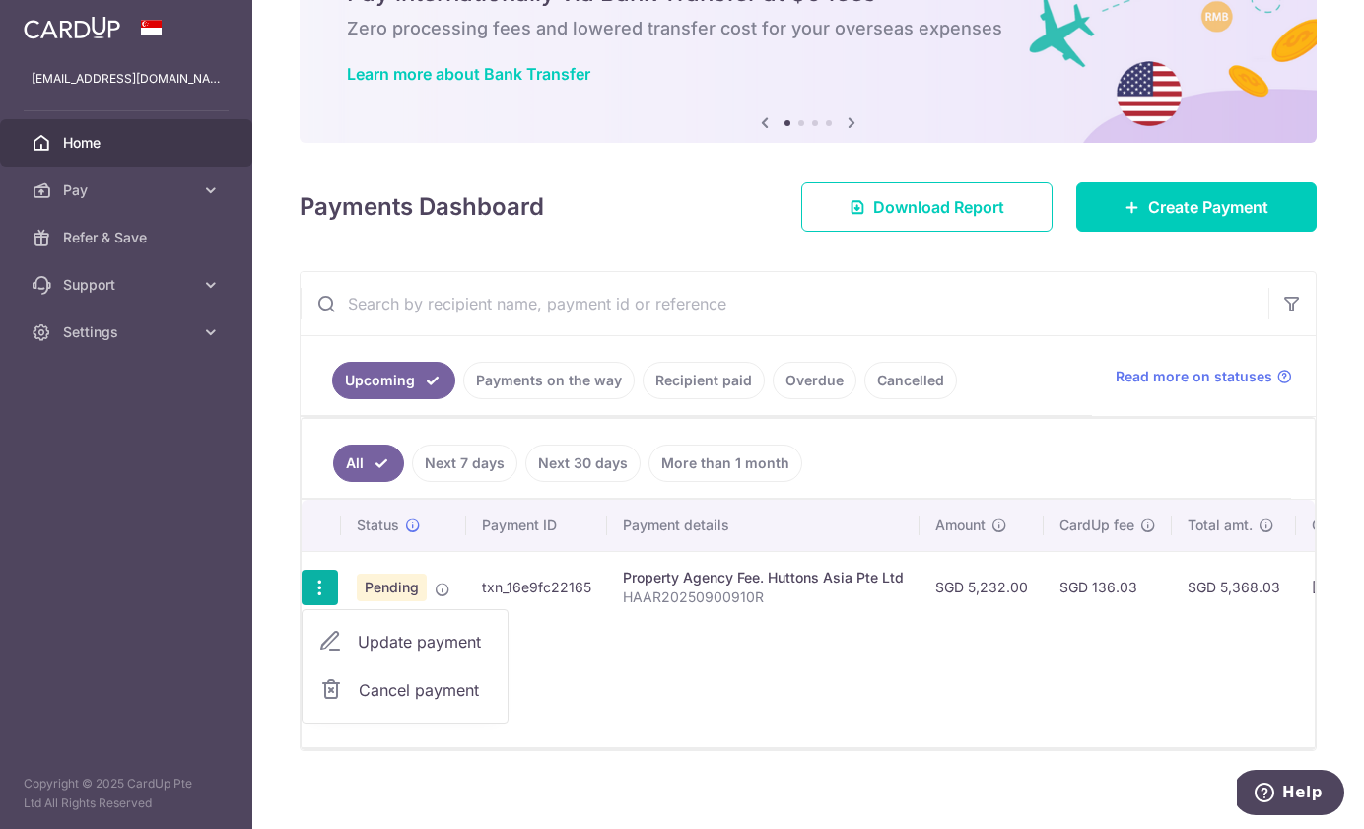
scroll to position [124, 0]
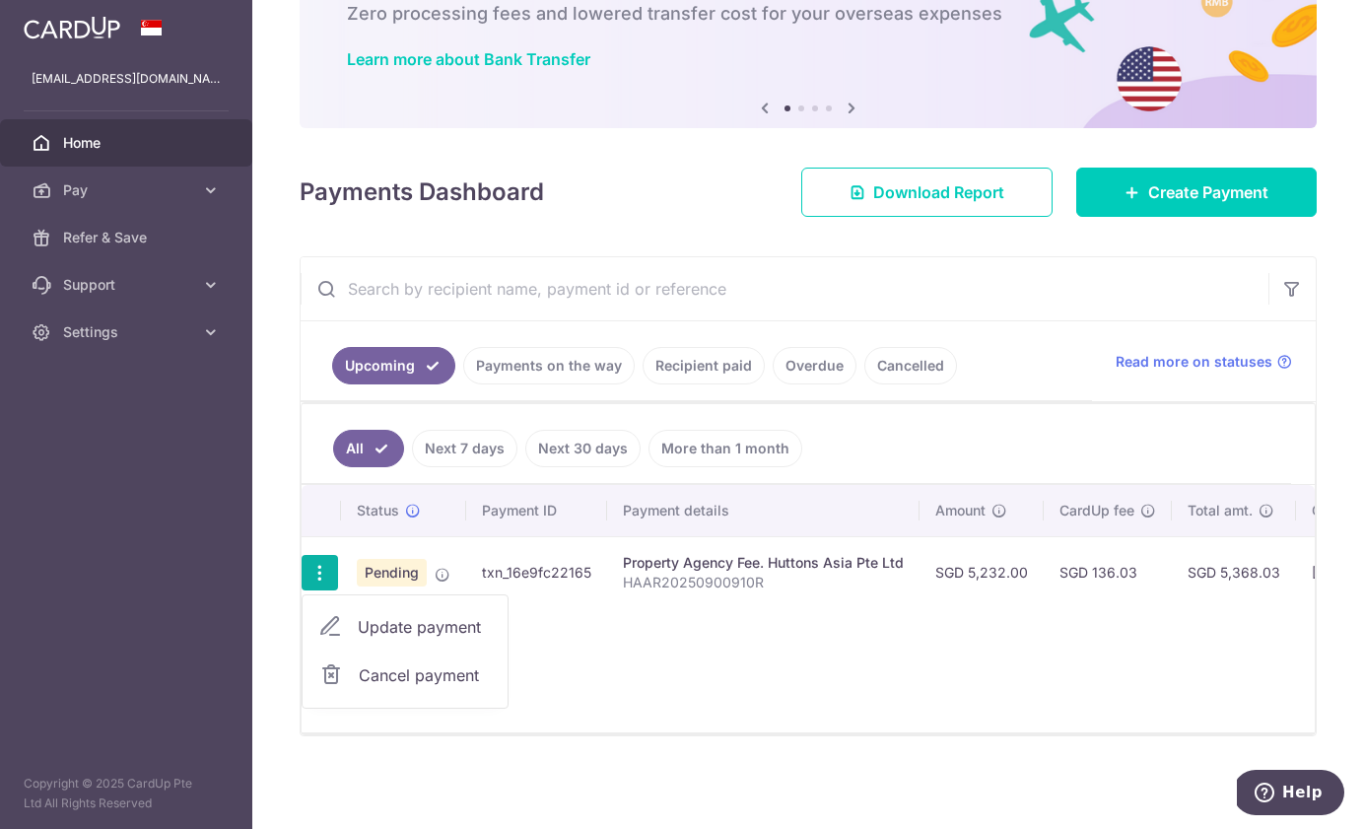
click at [639, 655] on div "Status Payment ID Payment details Amount CardUp fee Total amt. Charge date Due …" at bounding box center [808, 608] width 1013 height 247
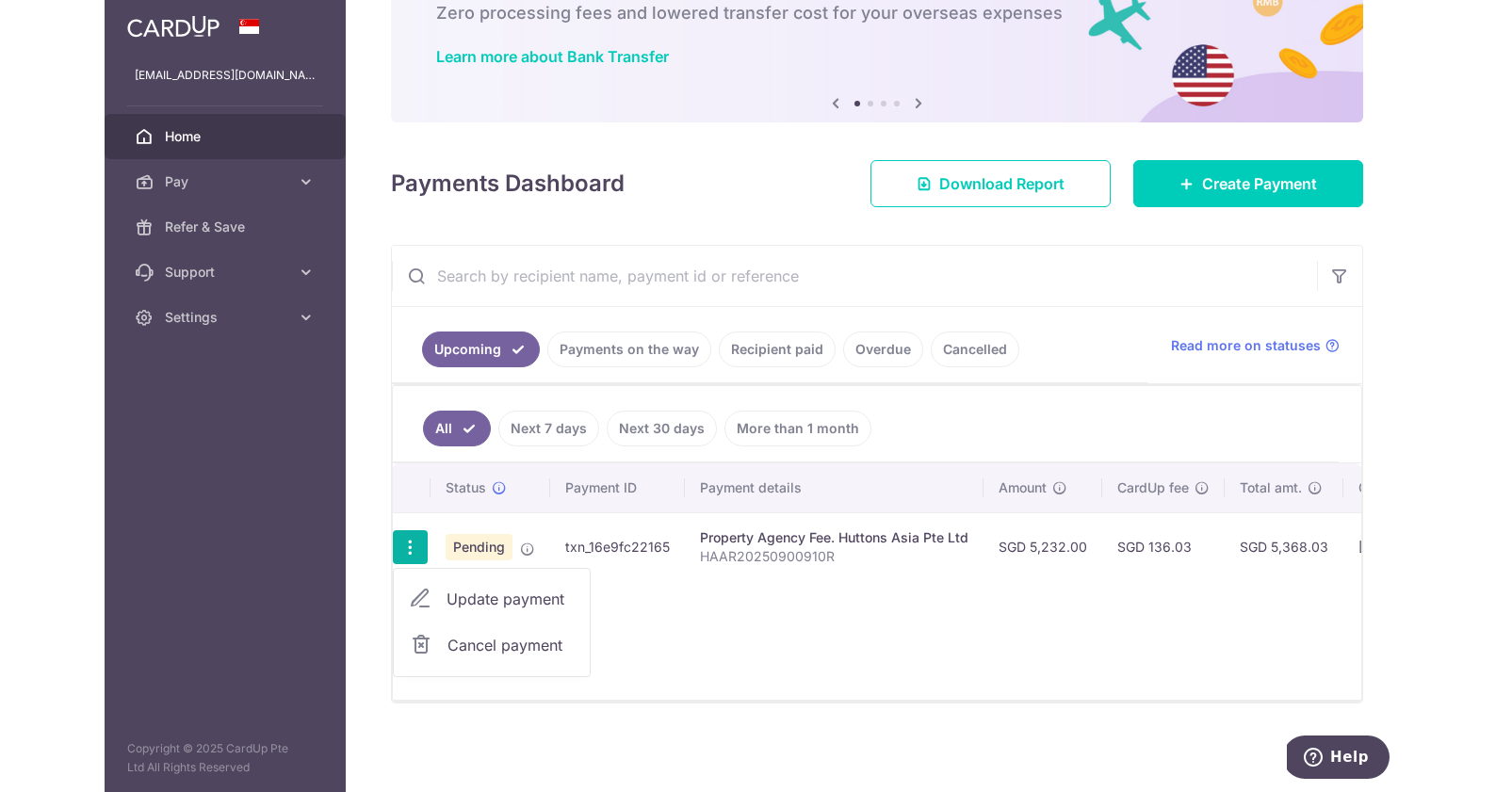
scroll to position [0, 0]
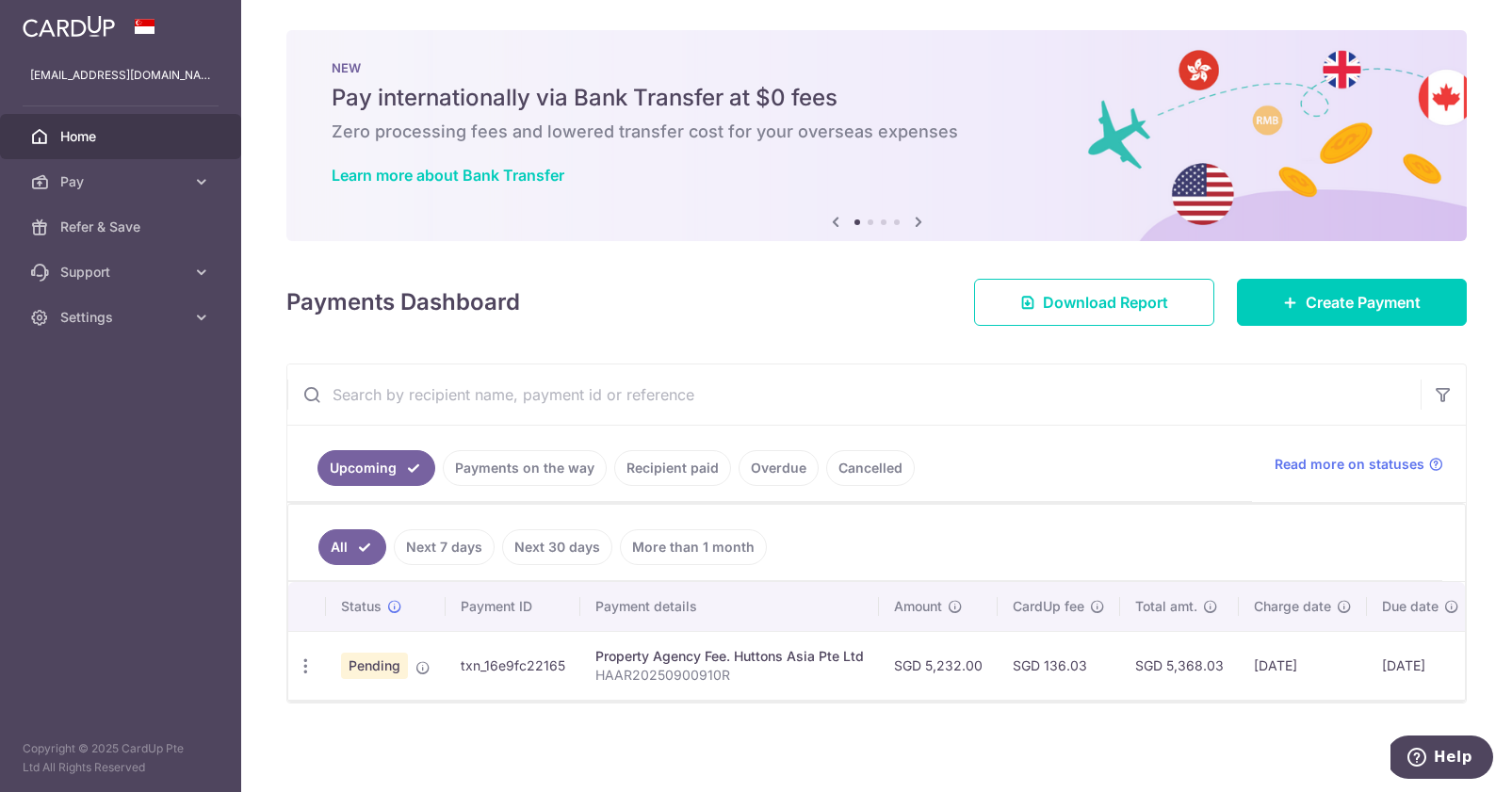
click at [1047, 418] on input "text" at bounding box center [854, 395] width 1134 height 60
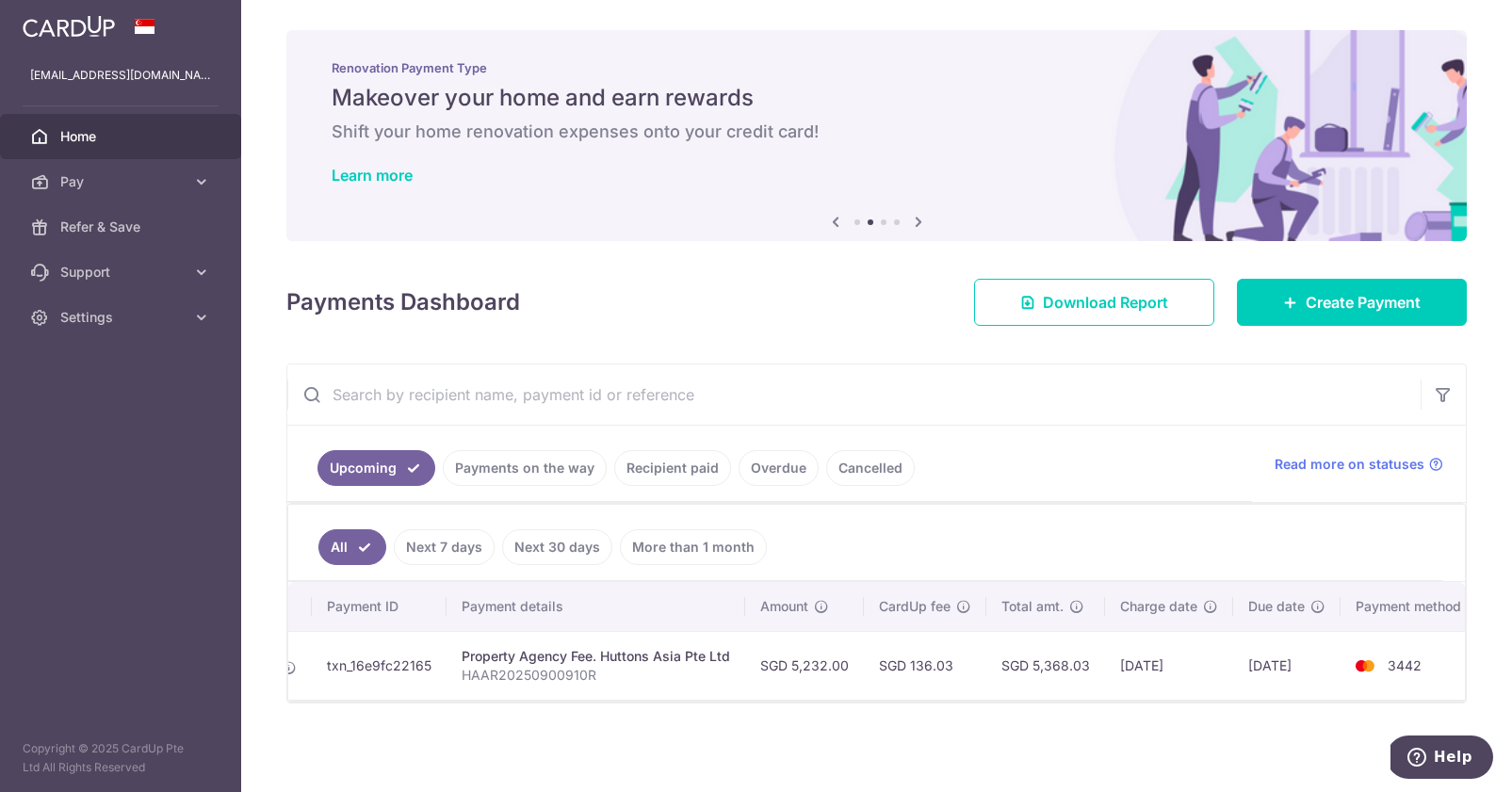
scroll to position [0, 140]
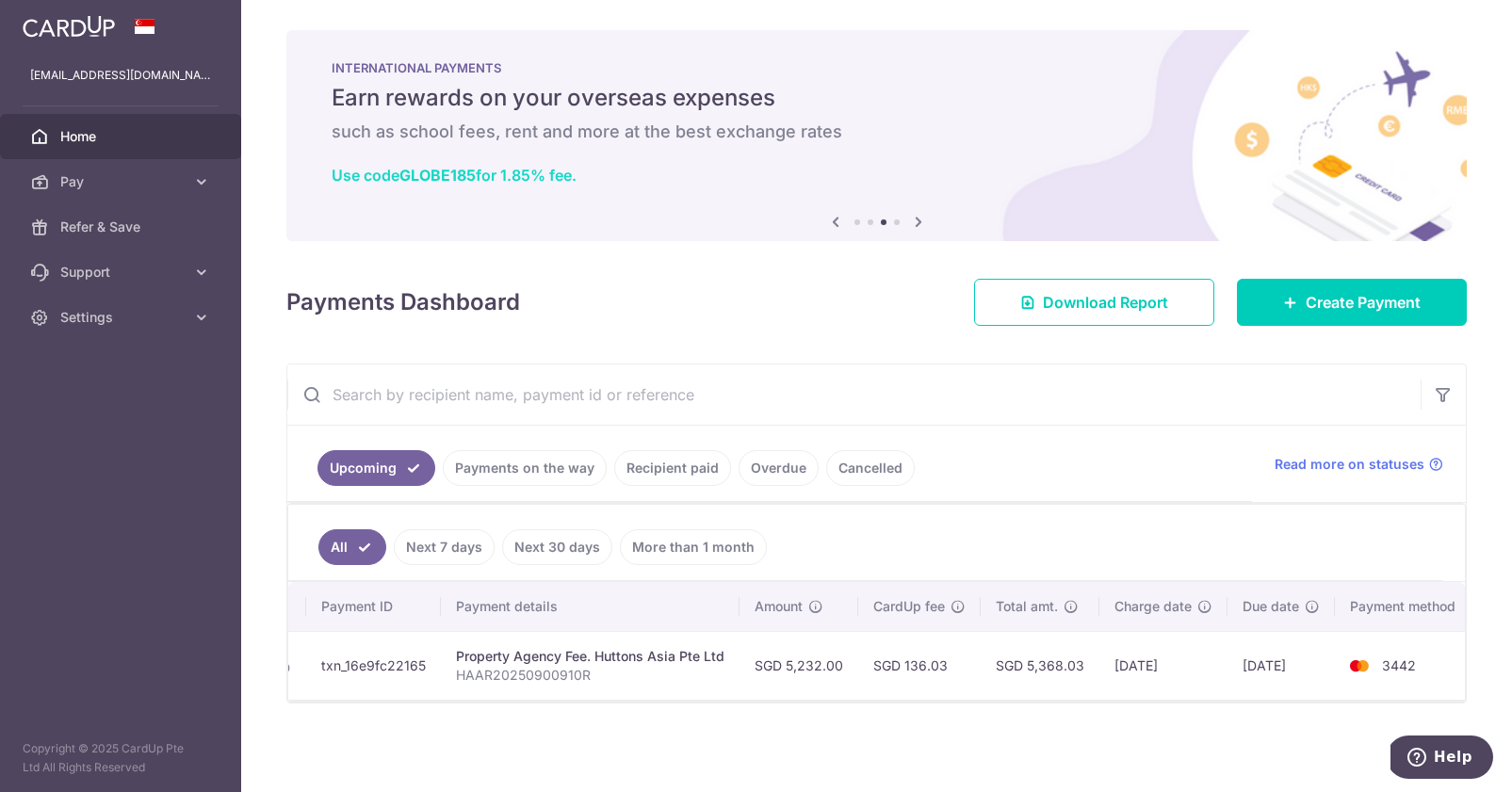
click at [474, 173] on b "GLOBE185" at bounding box center [438, 176] width 76 height 19
